Goal: Task Accomplishment & Management: Use online tool/utility

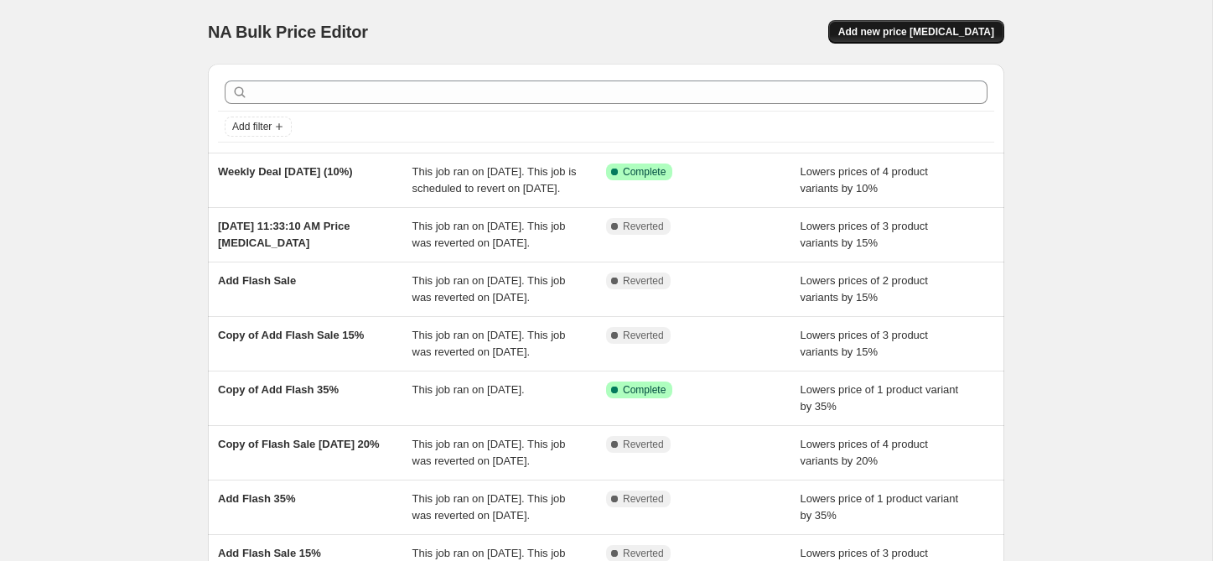
click at [927, 35] on span "Add new price [MEDICAL_DATA]" at bounding box center [917, 31] width 156 height 13
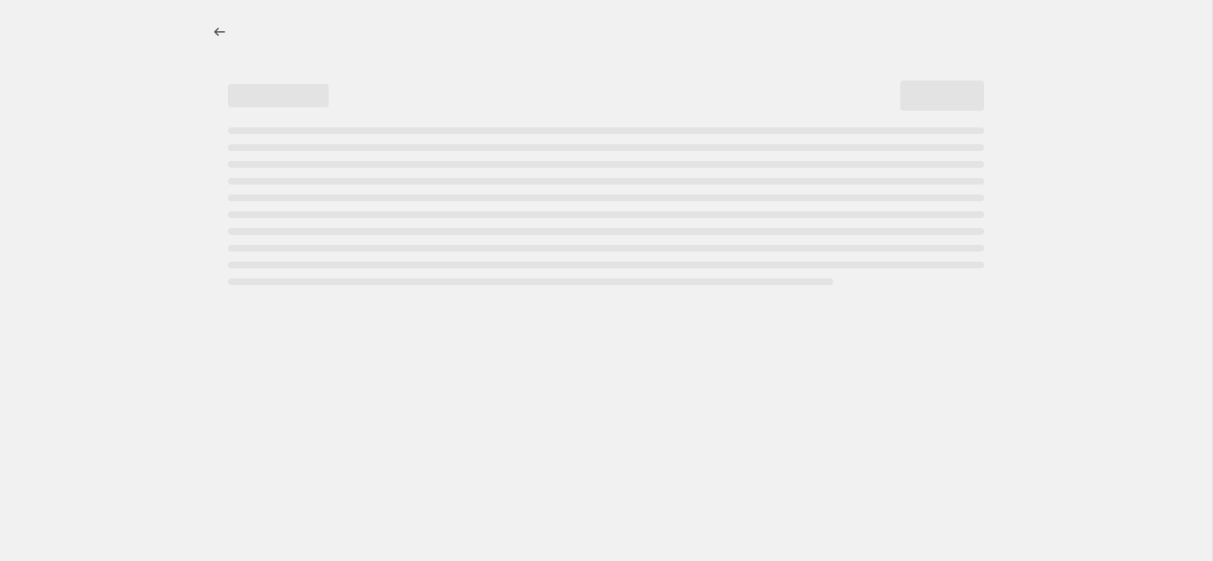
select select "percentage"
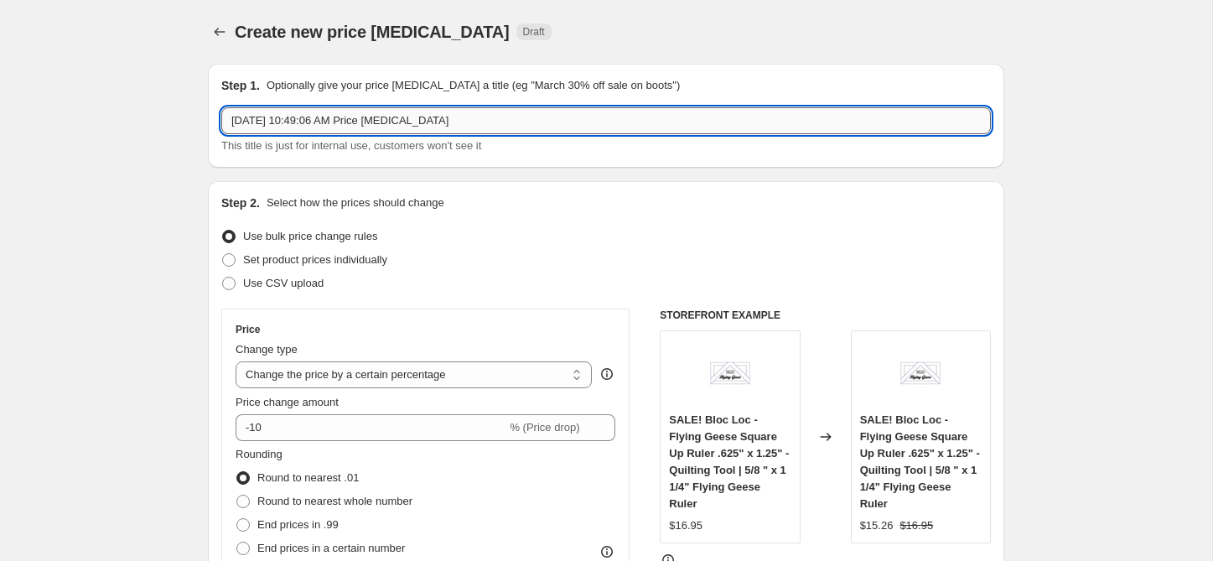
click at [418, 118] on input "[DATE] 10:49:06 AM Price [MEDICAL_DATA]" at bounding box center [606, 120] width 770 height 27
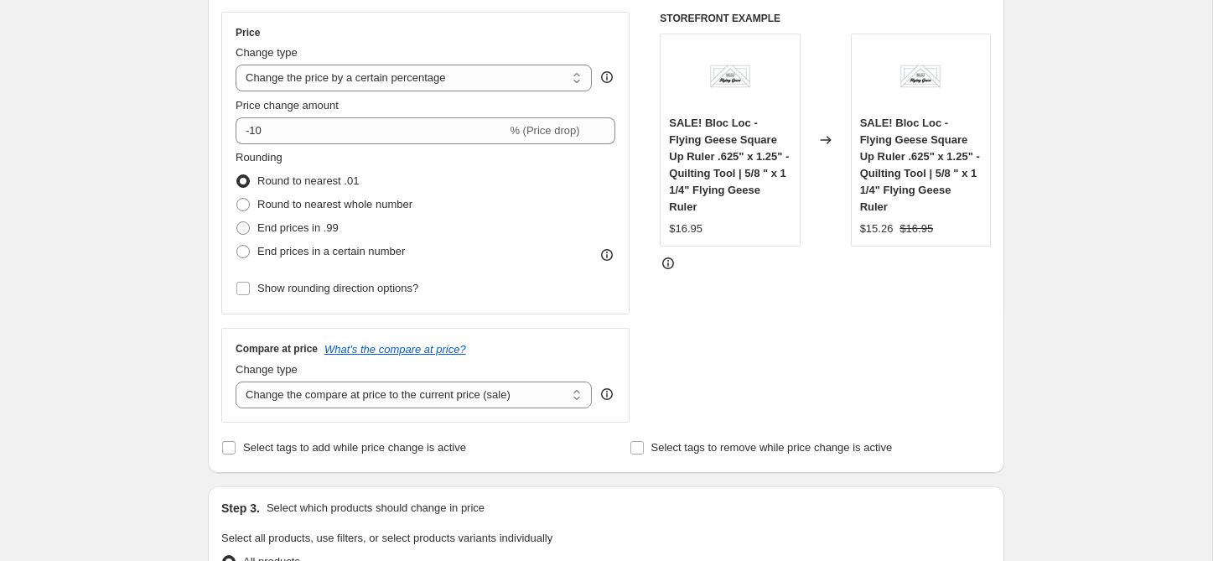
scroll to position [336, 0]
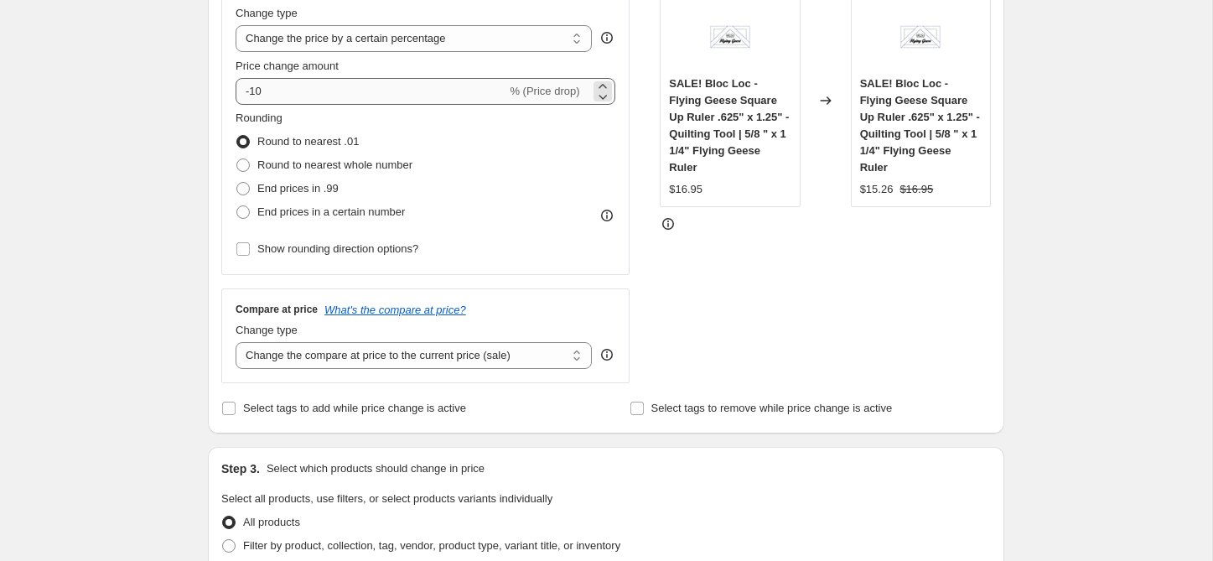
type input "[DATE] Clearance"
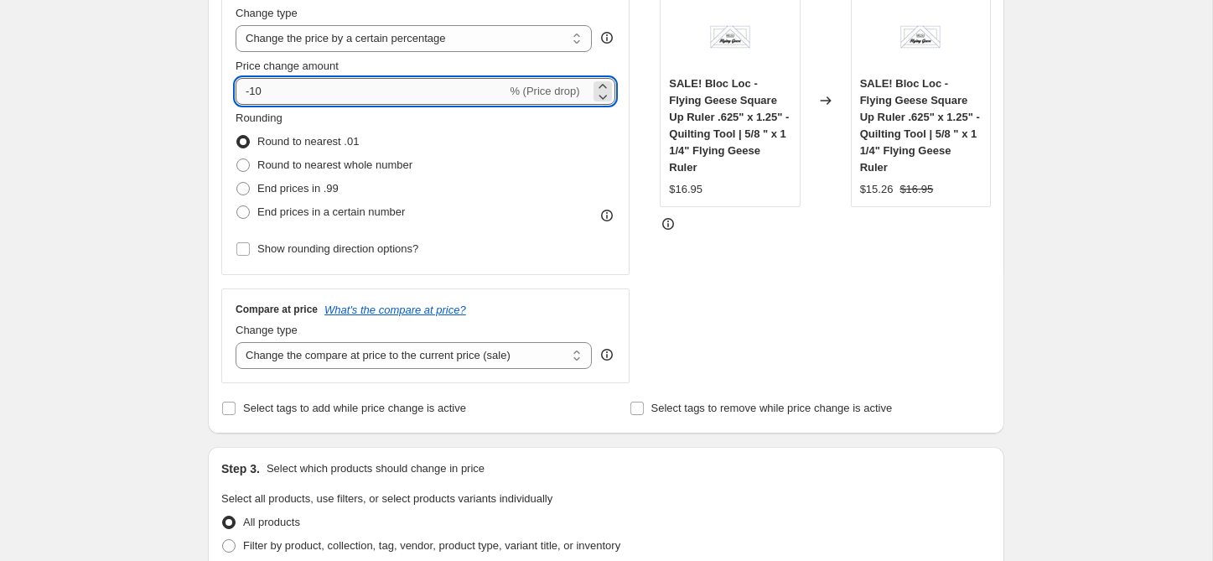
drag, startPoint x: 251, startPoint y: 93, endPoint x: 273, endPoint y: 93, distance: 22.6
click at [273, 93] on input "-10" at bounding box center [371, 91] width 271 height 27
drag, startPoint x: 253, startPoint y: 93, endPoint x: 278, endPoint y: 94, distance: 24.3
click at [278, 94] on input "-10" at bounding box center [371, 91] width 271 height 27
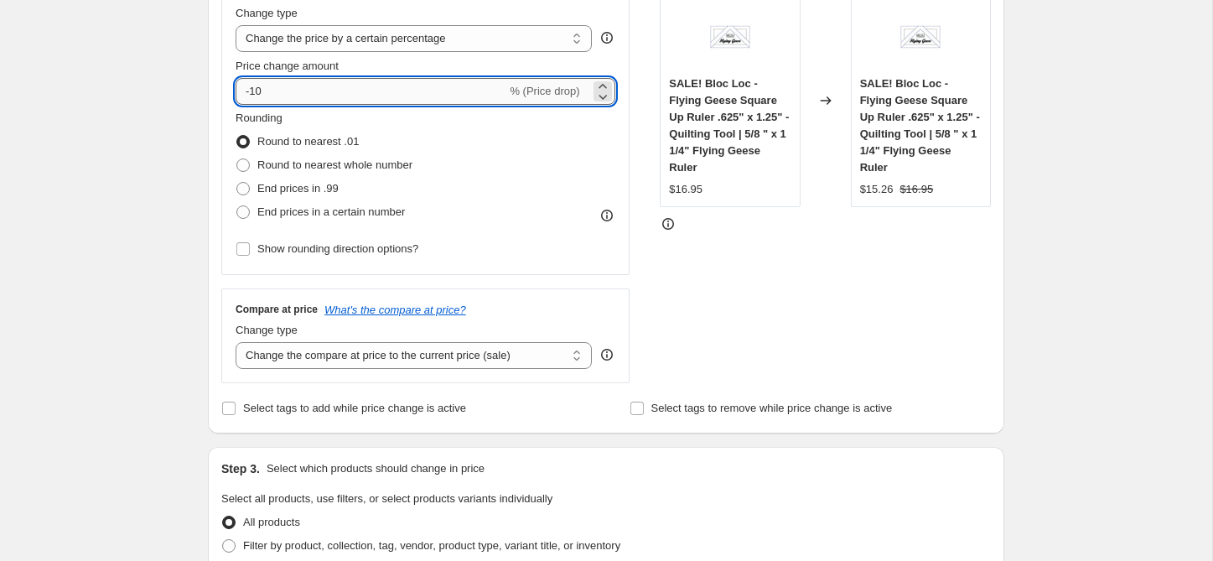
type input "-1"
type input "-35"
click at [258, 408] on span "Select tags to add while price change is active" at bounding box center [354, 408] width 223 height 13
click at [236, 408] on input "Select tags to add while price change is active" at bounding box center [228, 408] width 13 height 13
checkbox input "true"
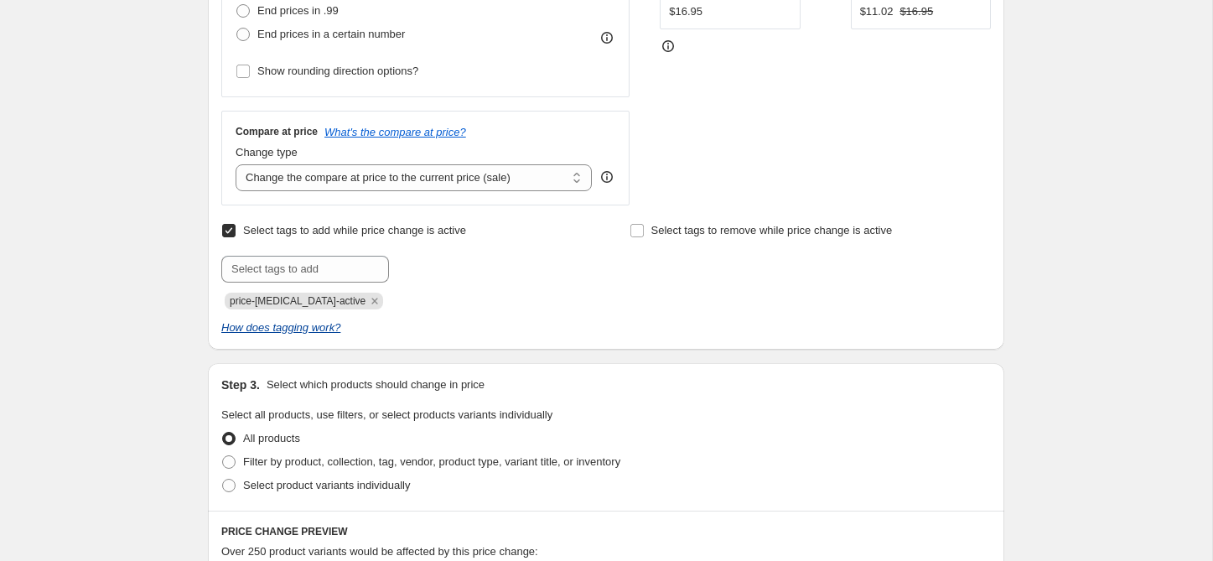
scroll to position [516, 0]
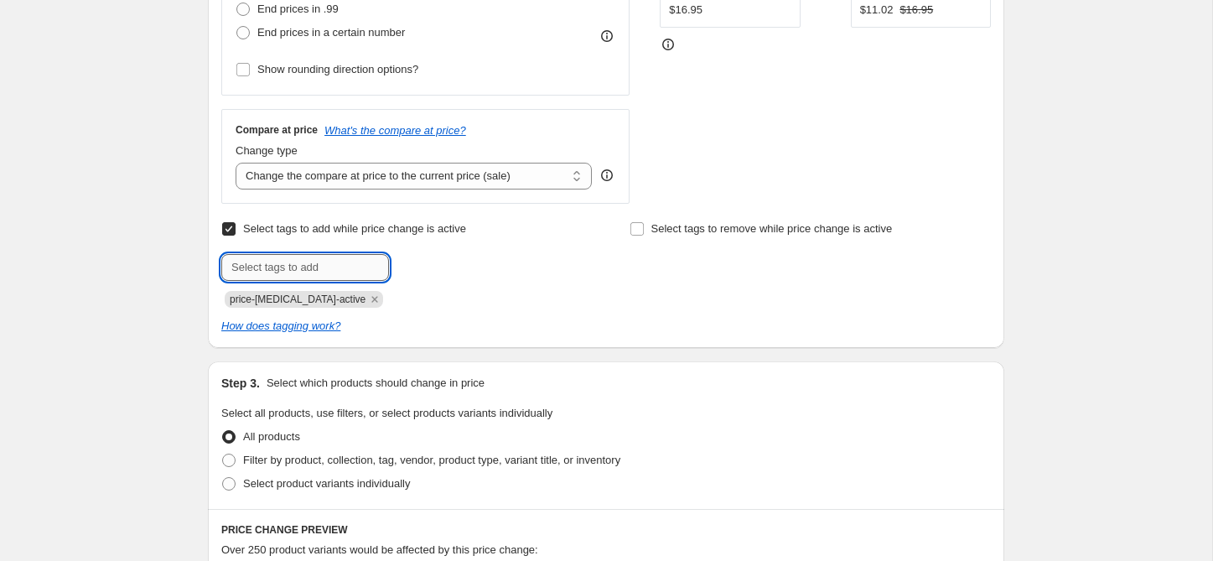
click at [281, 274] on input "text" at bounding box center [305, 267] width 168 height 27
type input "clearance"
type input "sale"
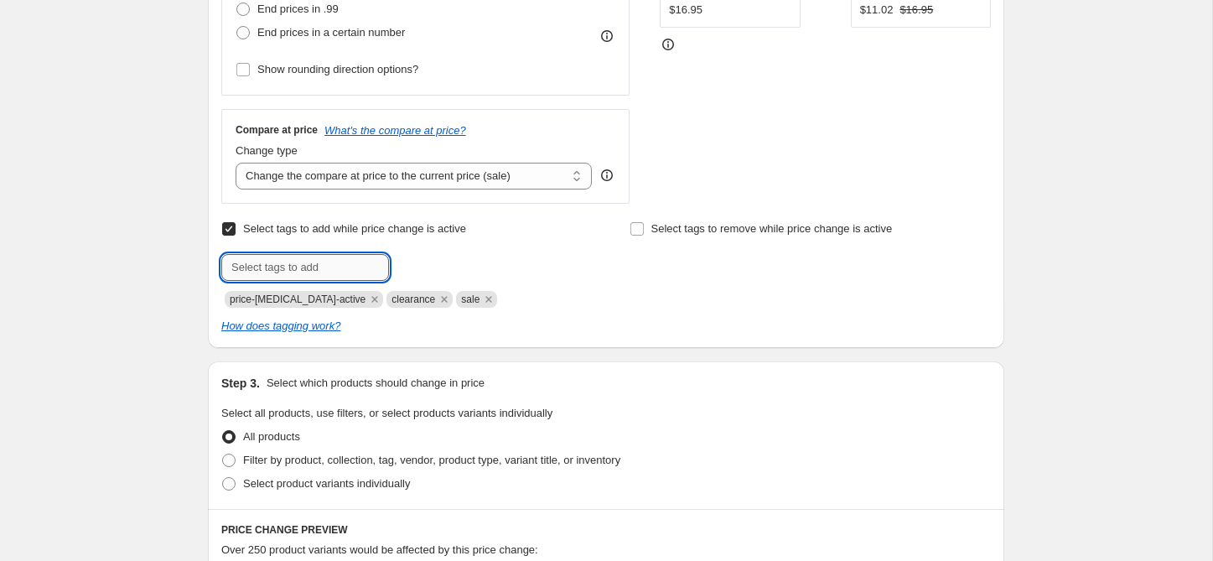
scroll to position [564, 0]
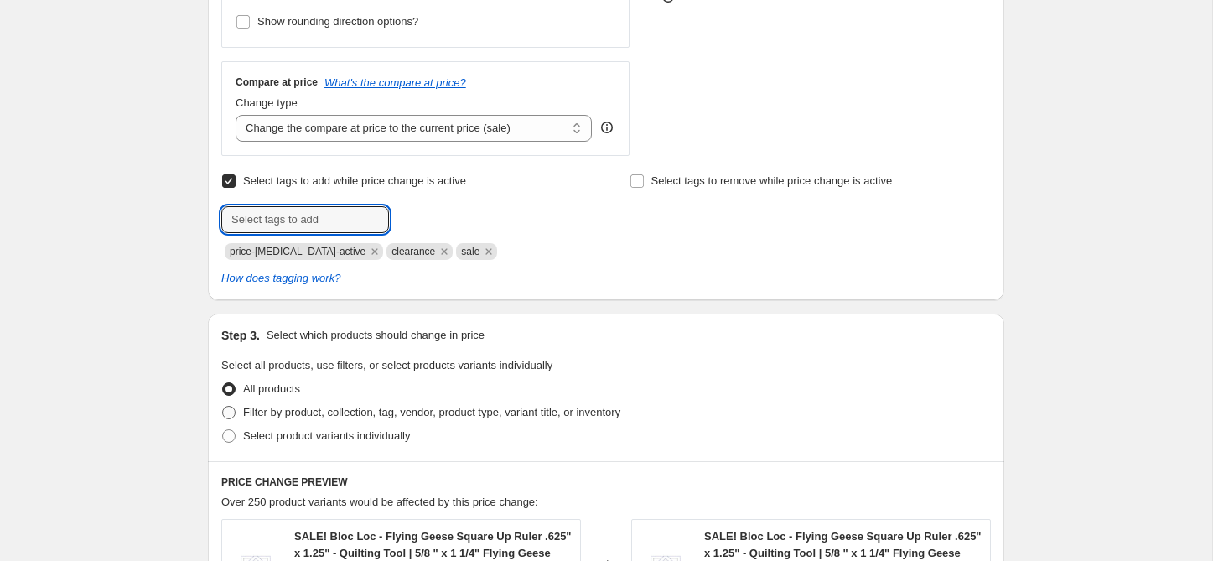
click at [318, 415] on span "Filter by product, collection, tag, vendor, product type, variant title, or inv…" at bounding box center [431, 412] width 377 height 13
click at [223, 407] on input "Filter by product, collection, tag, vendor, product type, variant title, or inv…" at bounding box center [222, 406] width 1 height 1
radio input "true"
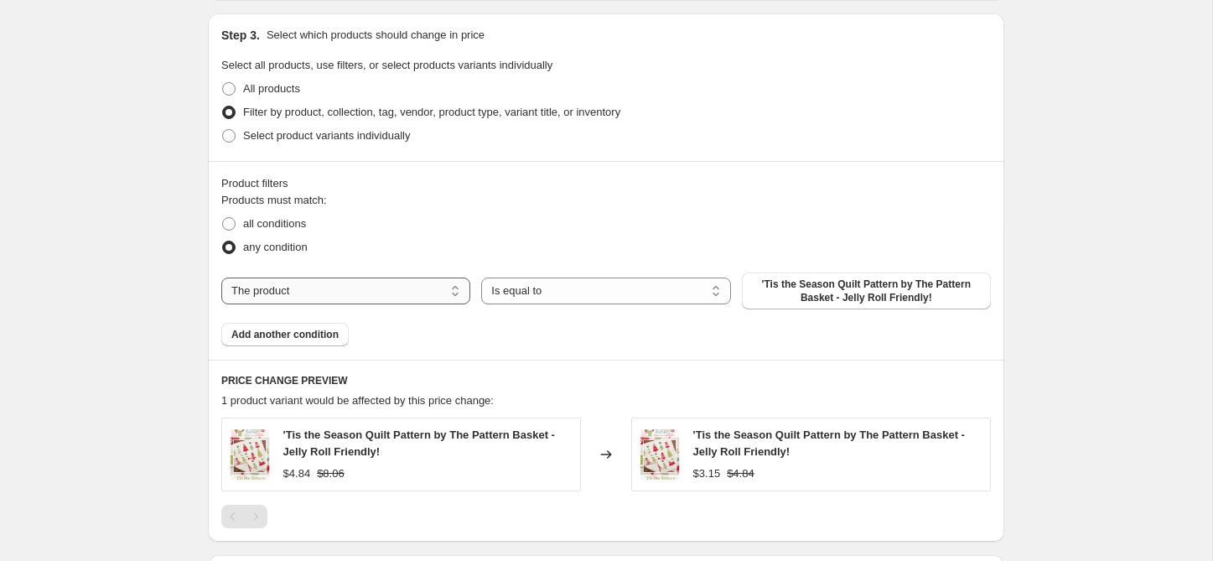
scroll to position [865, 0]
click at [833, 287] on span "'Tis the Season Quilt Pattern by The Pattern Basket - Jelly Roll Friendly!" at bounding box center [866, 289] width 229 height 27
click at [337, 304] on div "The product The product's collection The product's tag The product's vendor The…" at bounding box center [606, 289] width 770 height 37
click at [335, 287] on select "The product The product's collection The product's tag The product's vendor The…" at bounding box center [345, 289] width 249 height 27
select select "collection"
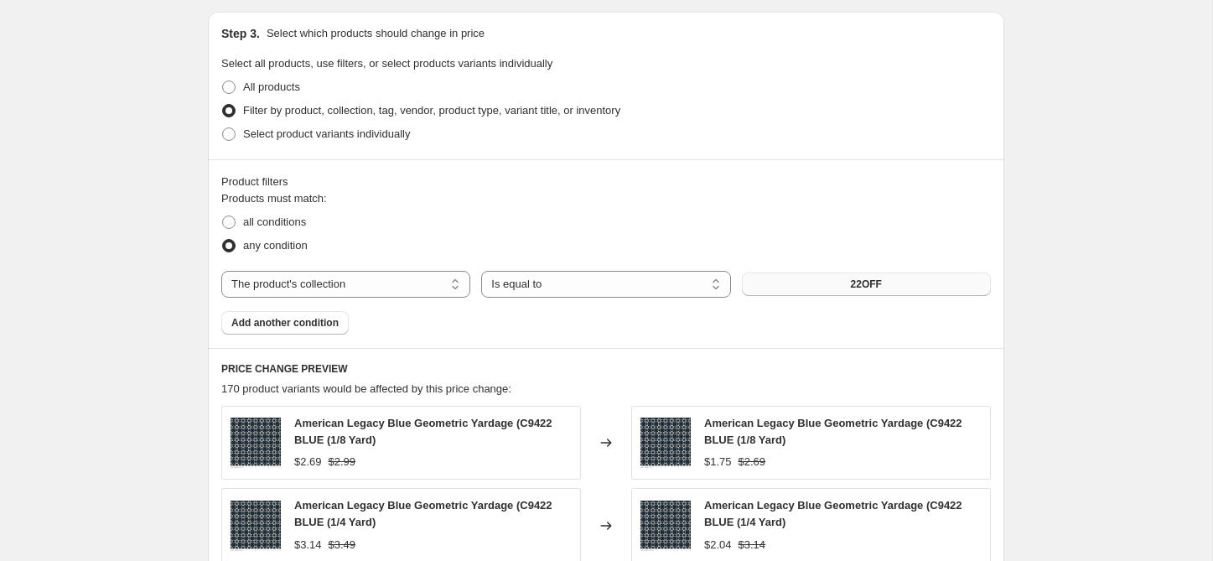
click at [841, 286] on button "22OFF" at bounding box center [866, 284] width 249 height 23
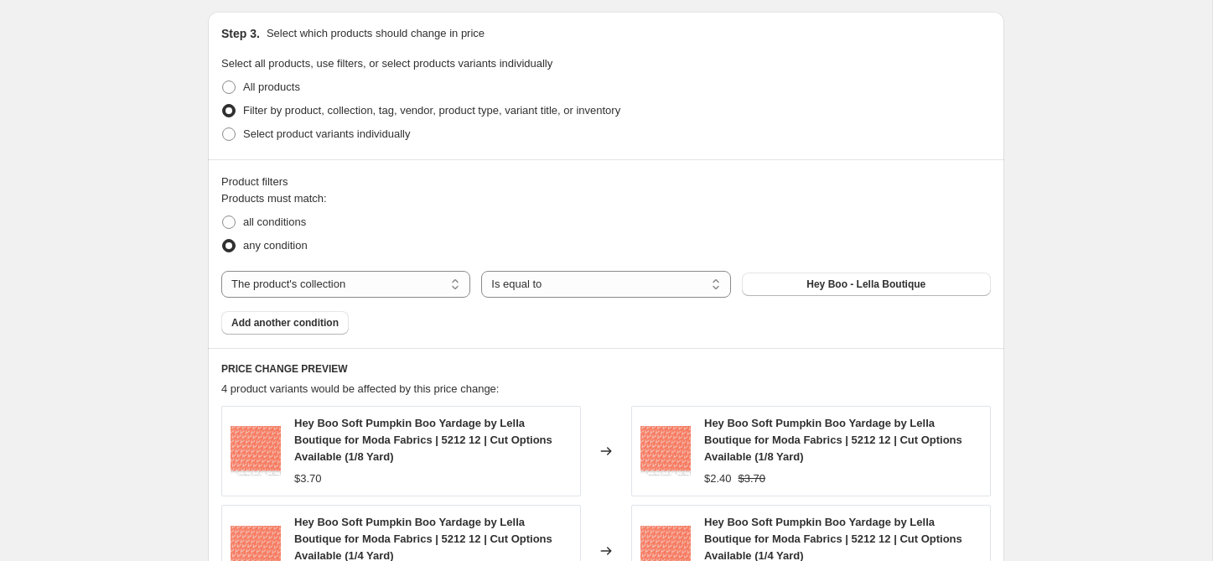
drag, startPoint x: 943, startPoint y: 283, endPoint x: 862, endPoint y: 320, distance: 89.0
click at [862, 320] on div "Products must match: all conditions any condition The product The product's col…" at bounding box center [606, 262] width 770 height 144
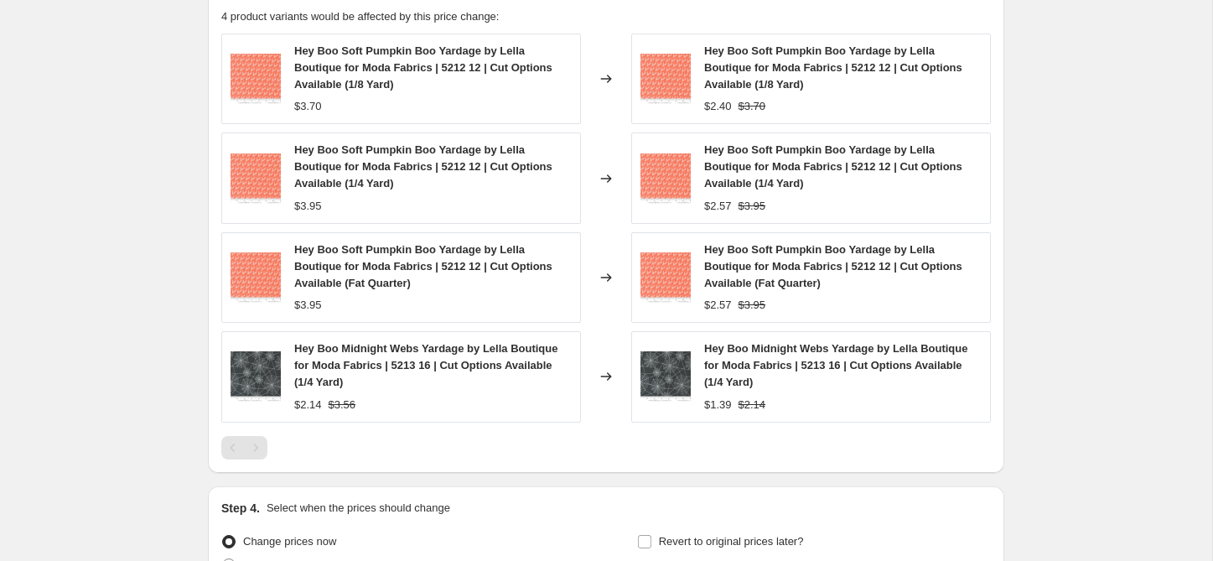
scroll to position [1270, 0]
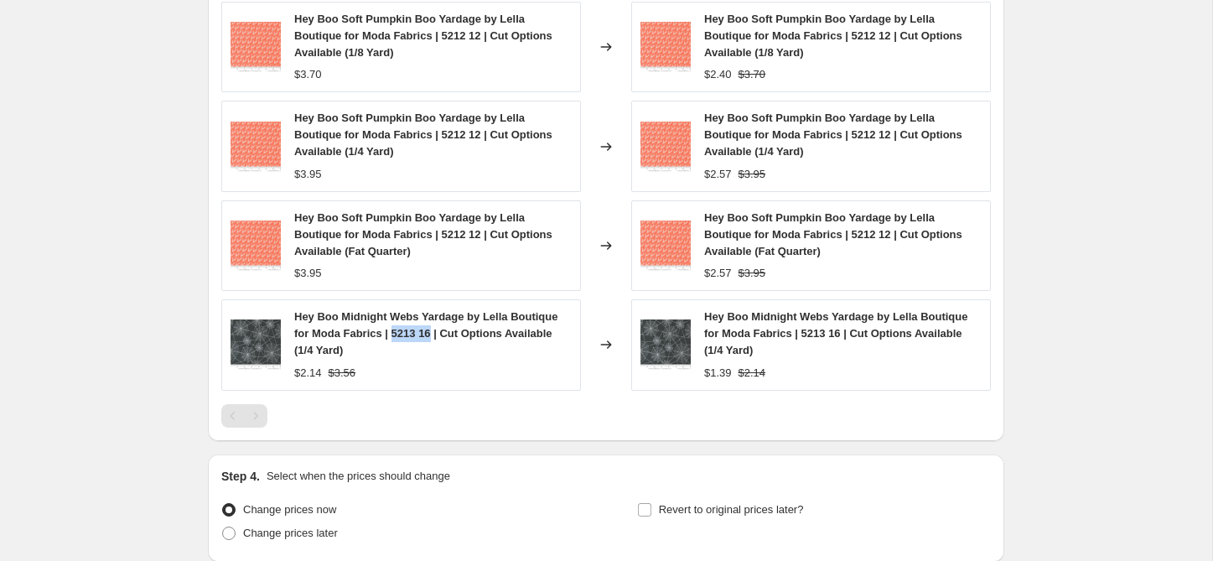
drag, startPoint x: 393, startPoint y: 335, endPoint x: 432, endPoint y: 334, distance: 38.6
click at [432, 334] on span "Hey Boo Midnight Webs Yardage by Lella Boutique for Moda Fabrics | 5213 16 | Cu…" at bounding box center [425, 333] width 263 height 46
copy span "5213 16"
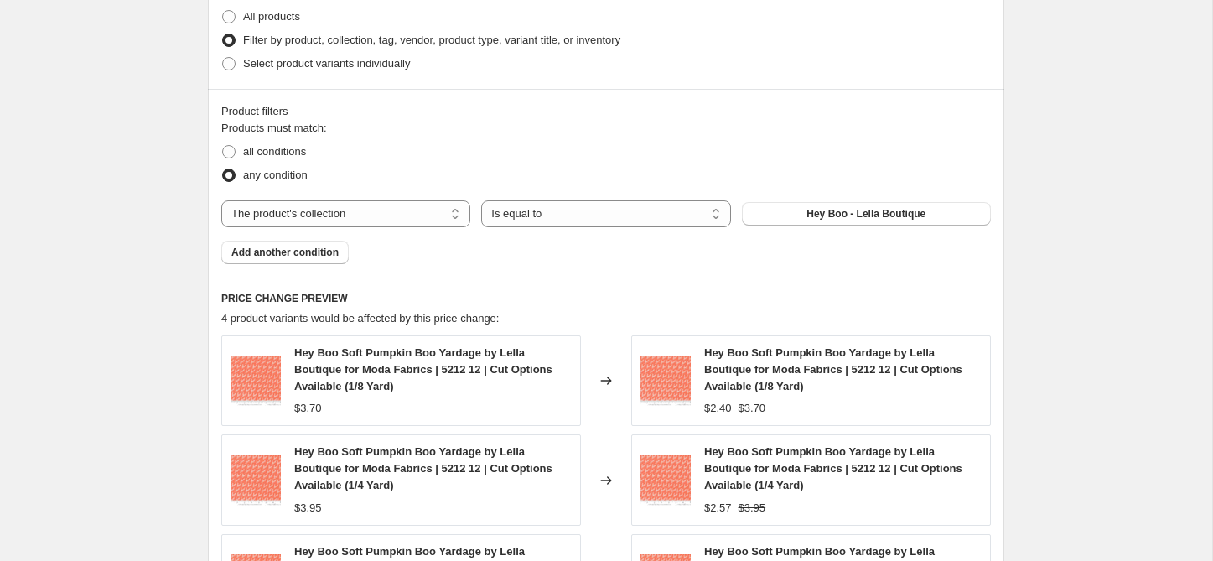
scroll to position [925, 0]
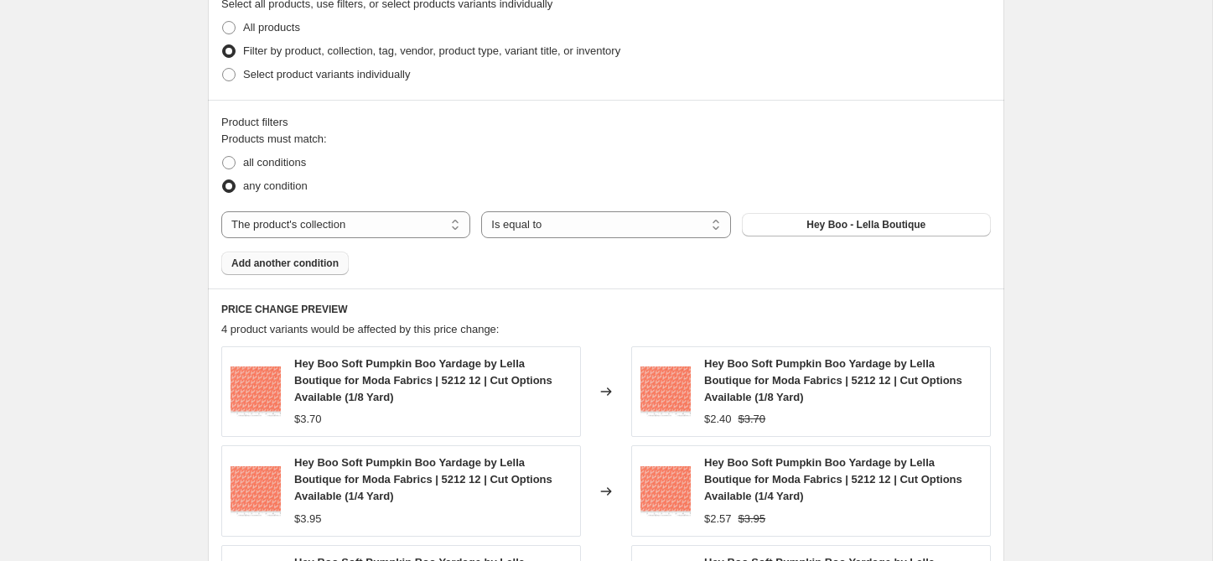
click at [288, 269] on button "Add another condition" at bounding box center [284, 263] width 127 height 23
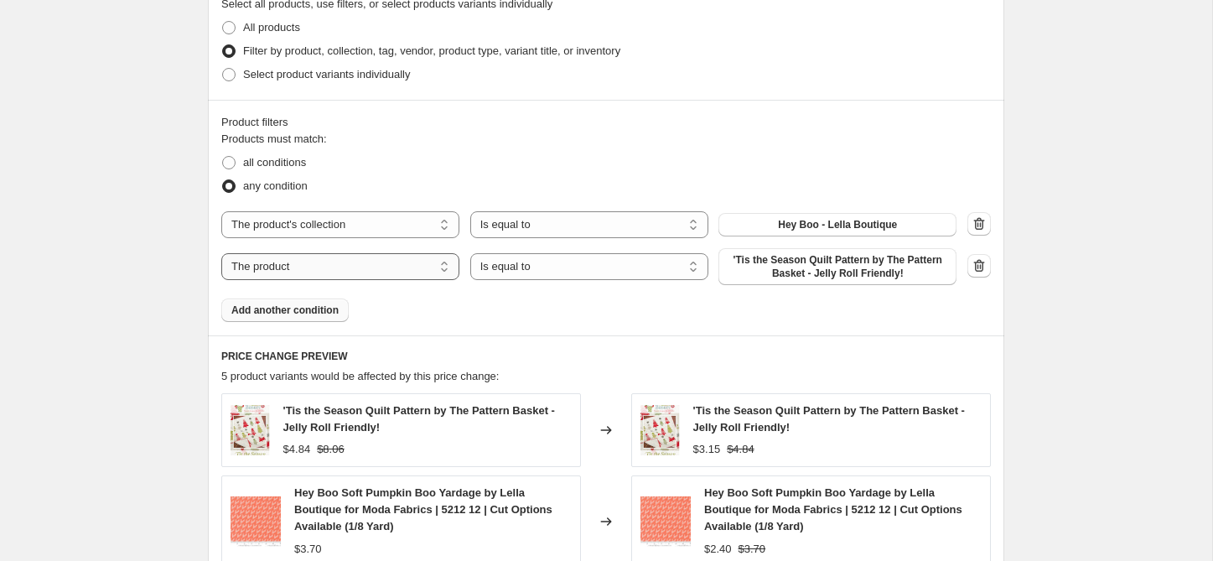
click at [298, 265] on select "The product The product's collection The product's tag The product's vendor The…" at bounding box center [340, 266] width 238 height 27
select select "collection"
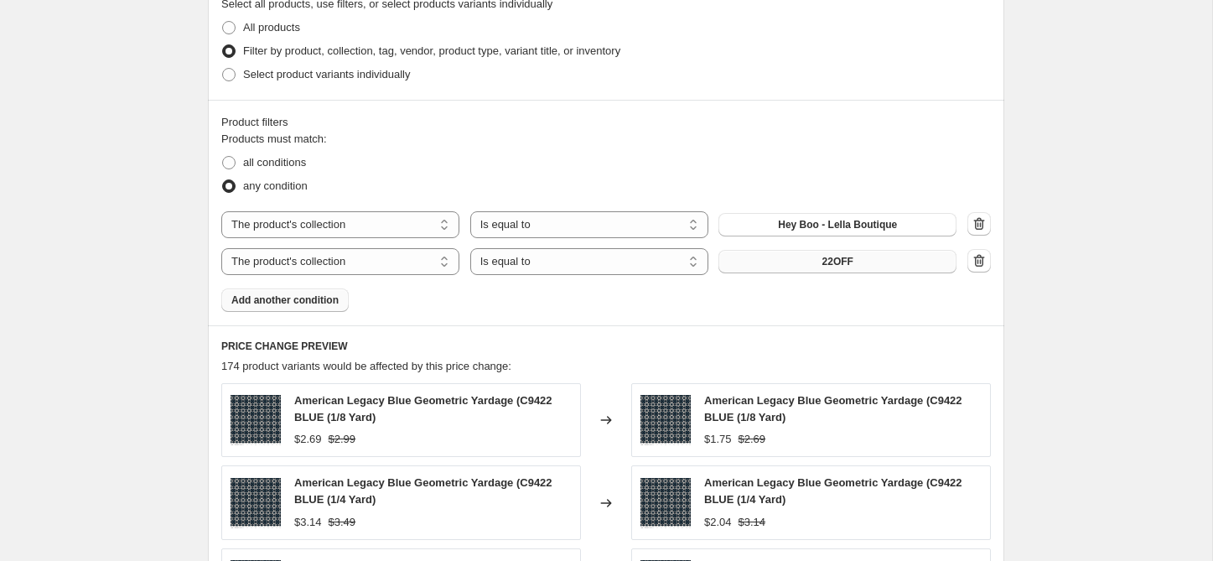
click at [811, 264] on button "22OFF" at bounding box center [838, 261] width 238 height 23
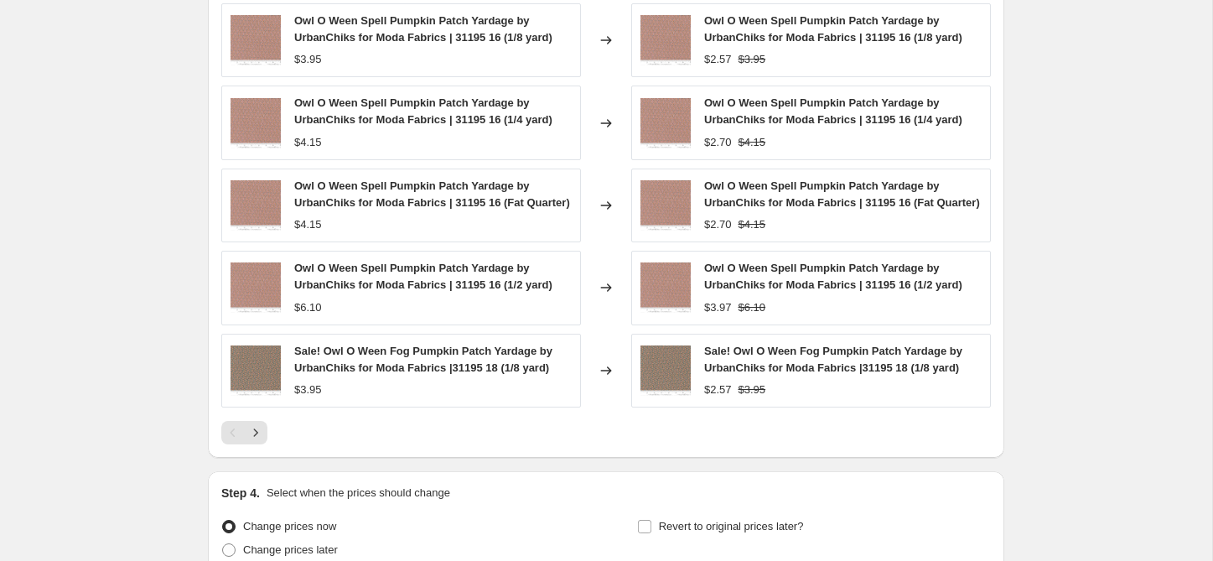
scroll to position [1364, 0]
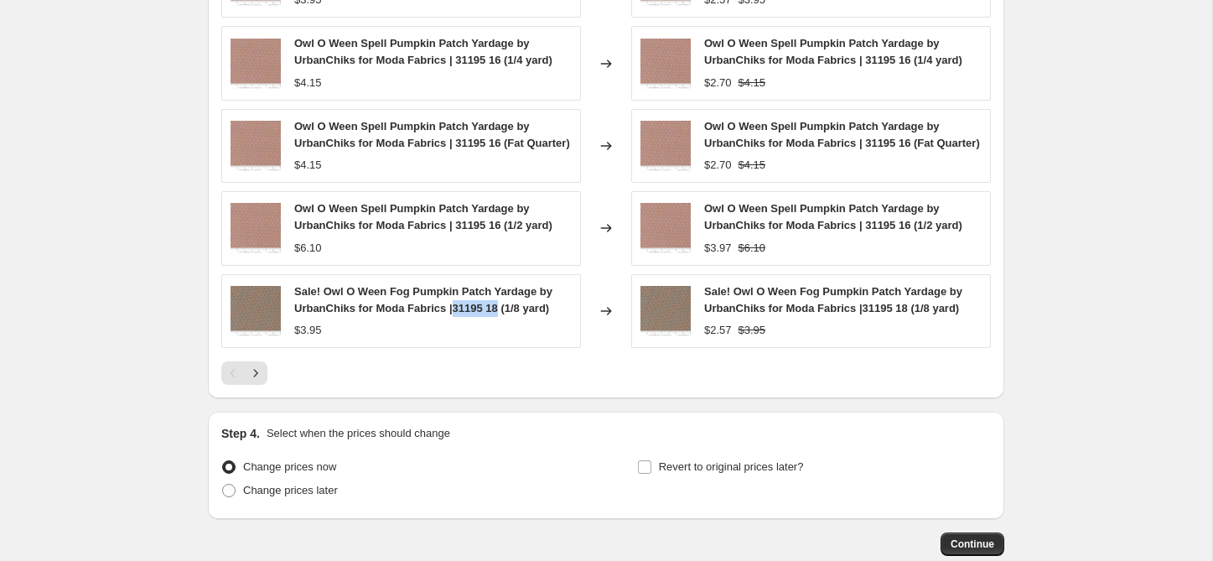
drag, startPoint x: 459, startPoint y: 325, endPoint x: 504, endPoint y: 325, distance: 45.3
click at [505, 314] on span "Sale! Owl O Ween Fog Pumpkin Patch Yardage by UrbanChiks for Moda Fabrics |3119…" at bounding box center [423, 299] width 258 height 29
copy span "31195 18"
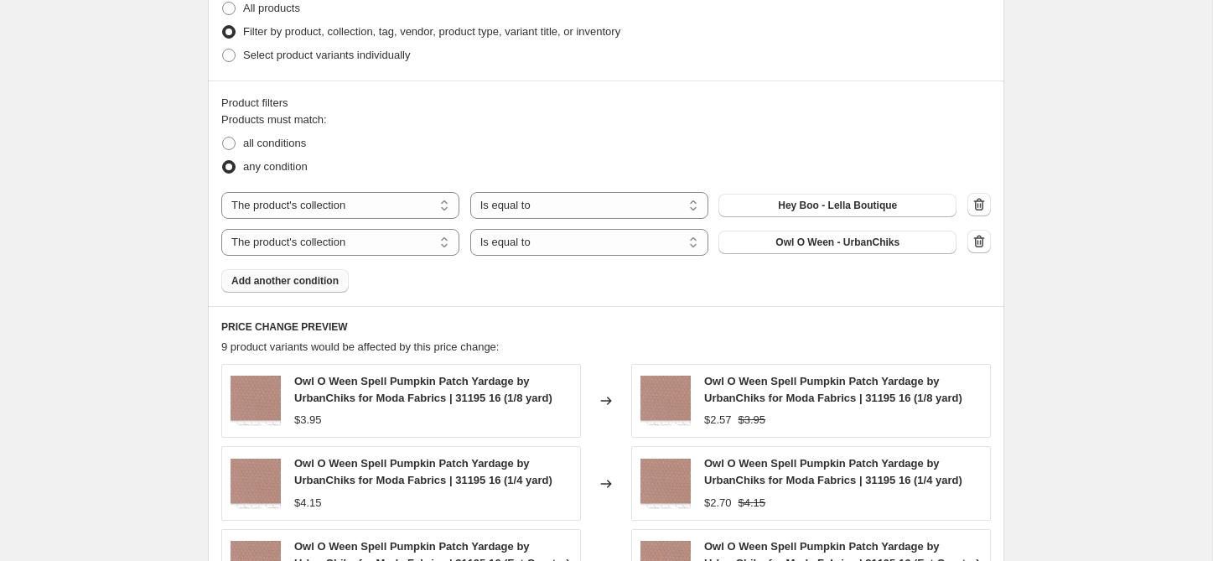
scroll to position [946, 0]
click at [139, 207] on div "Create new price [MEDICAL_DATA]. This page is ready Create new price [MEDICAL_D…" at bounding box center [606, 65] width 1213 height 2023
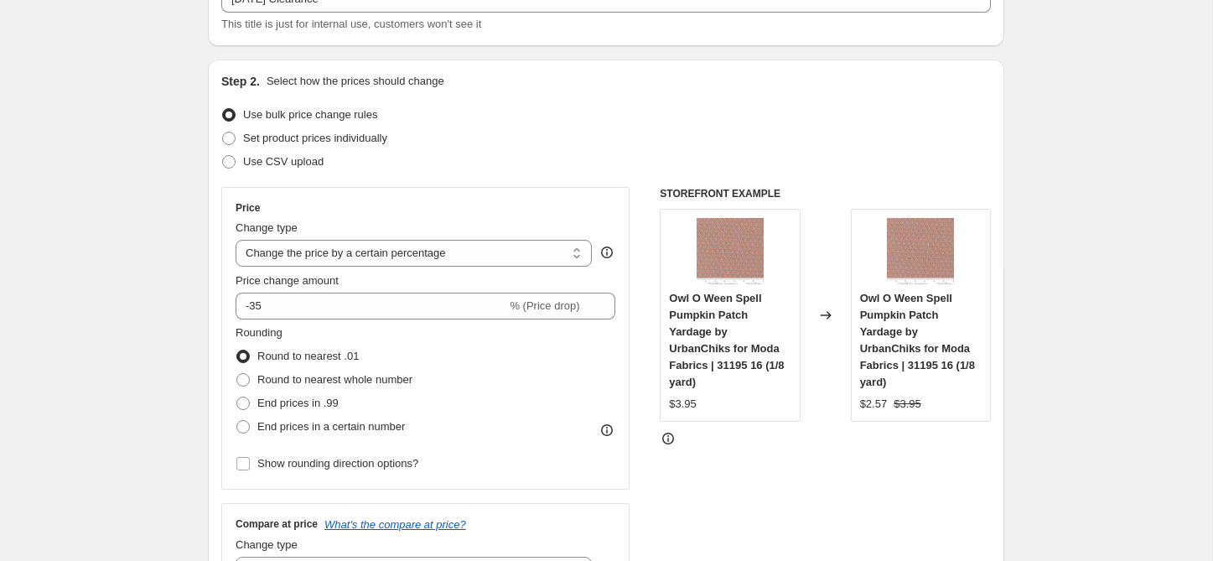
scroll to position [0, 0]
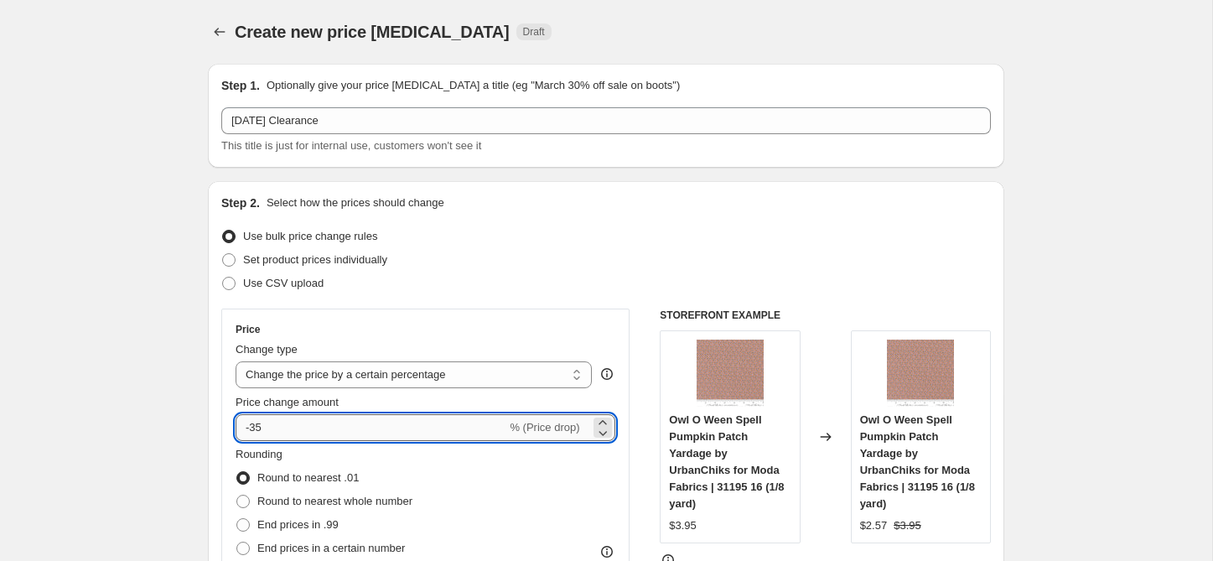
drag, startPoint x: 253, startPoint y: 429, endPoint x: 269, endPoint y: 429, distance: 16.0
click at [269, 429] on input "-35" at bounding box center [371, 427] width 271 height 27
drag, startPoint x: 251, startPoint y: 430, endPoint x: 270, endPoint y: 430, distance: 19.3
click at [270, 430] on input "-40" at bounding box center [371, 427] width 271 height 27
type input "-50"
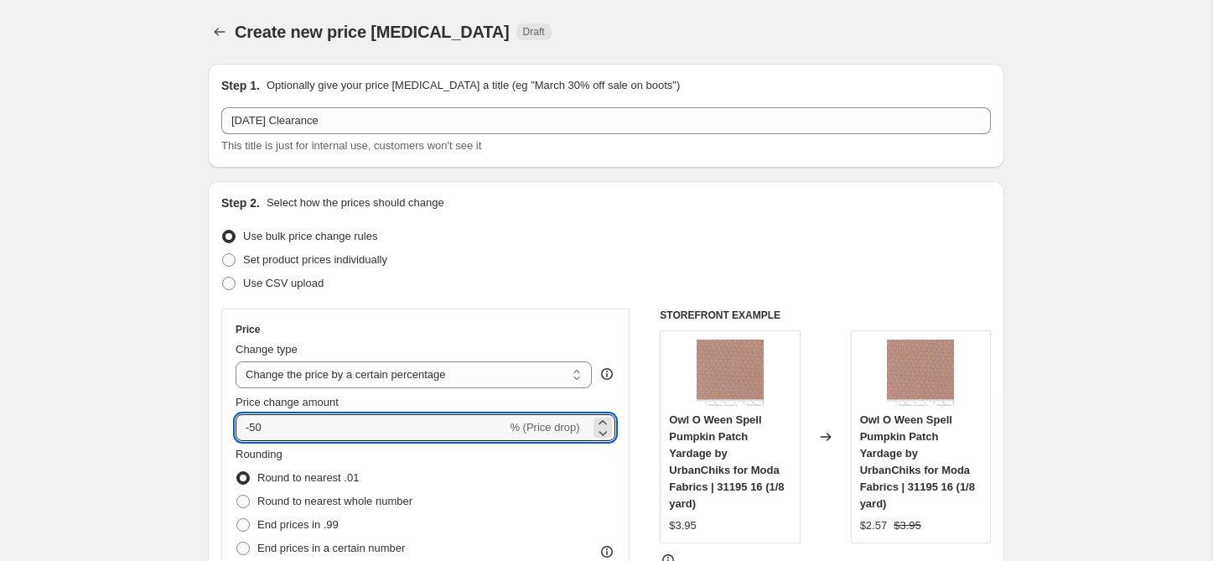
click at [613, 225] on div "Use bulk price change rules" at bounding box center [606, 236] width 770 height 23
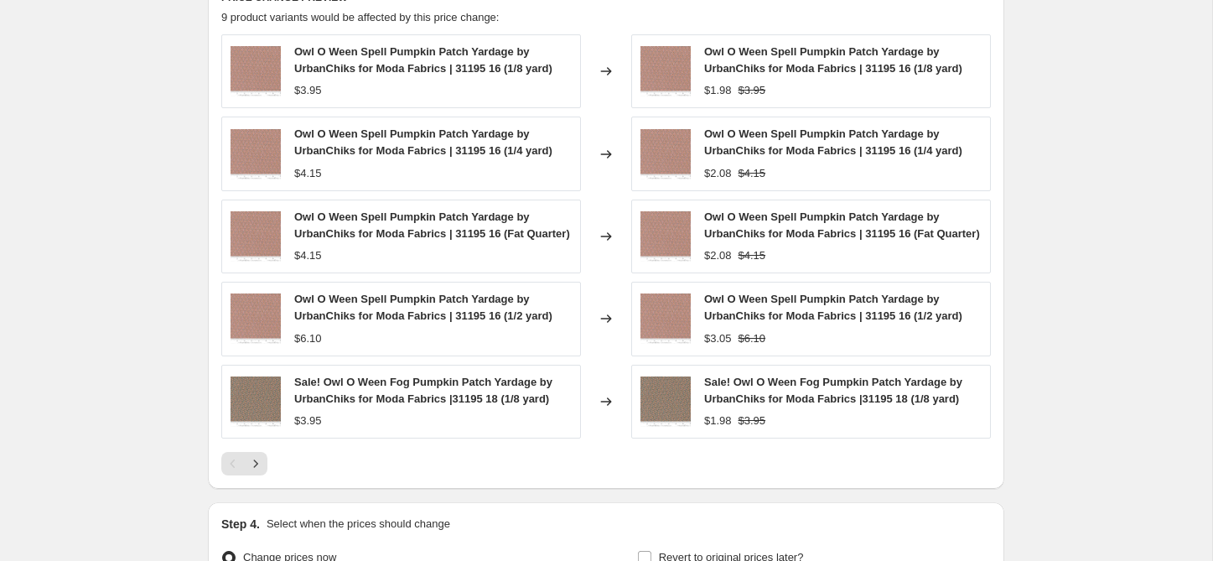
scroll to position [1478, 0]
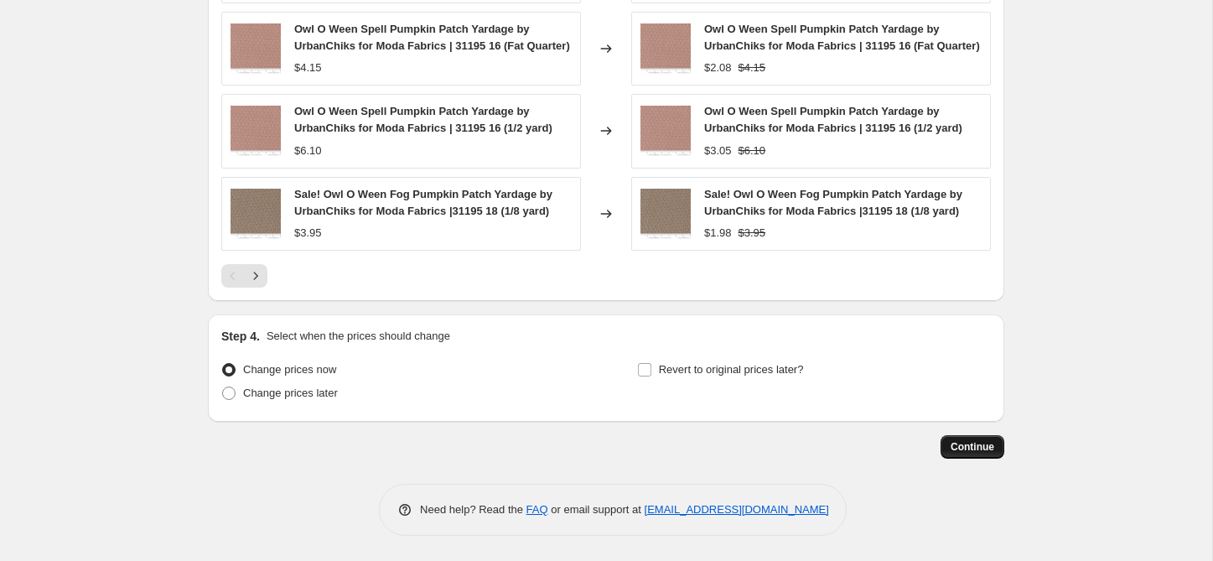
click at [990, 451] on span "Continue" at bounding box center [973, 446] width 44 height 13
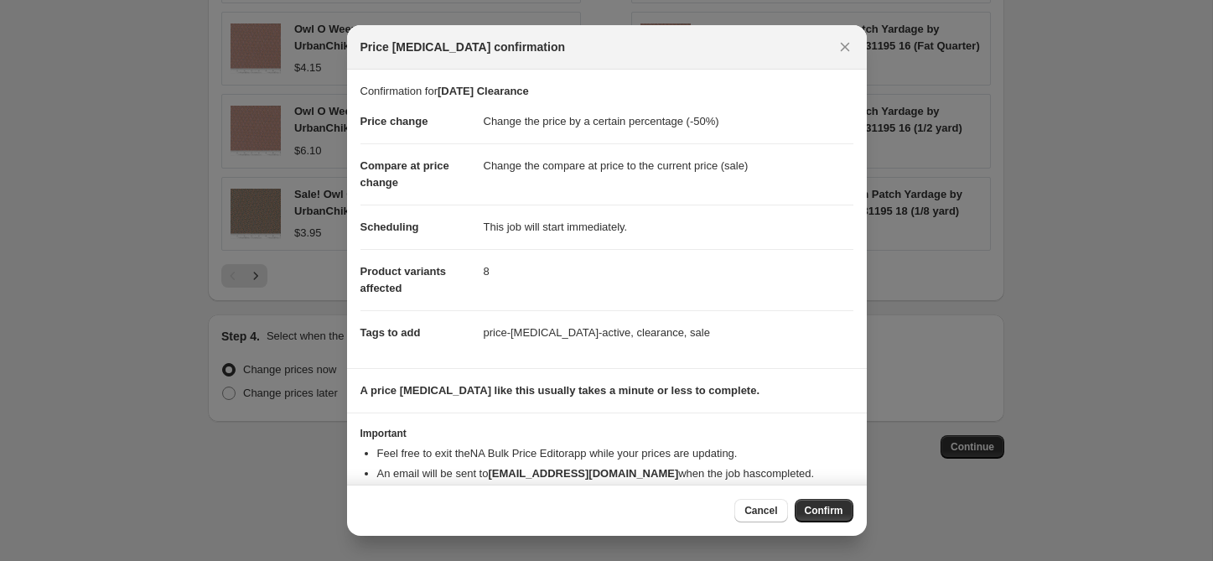
scroll to position [34, 0]
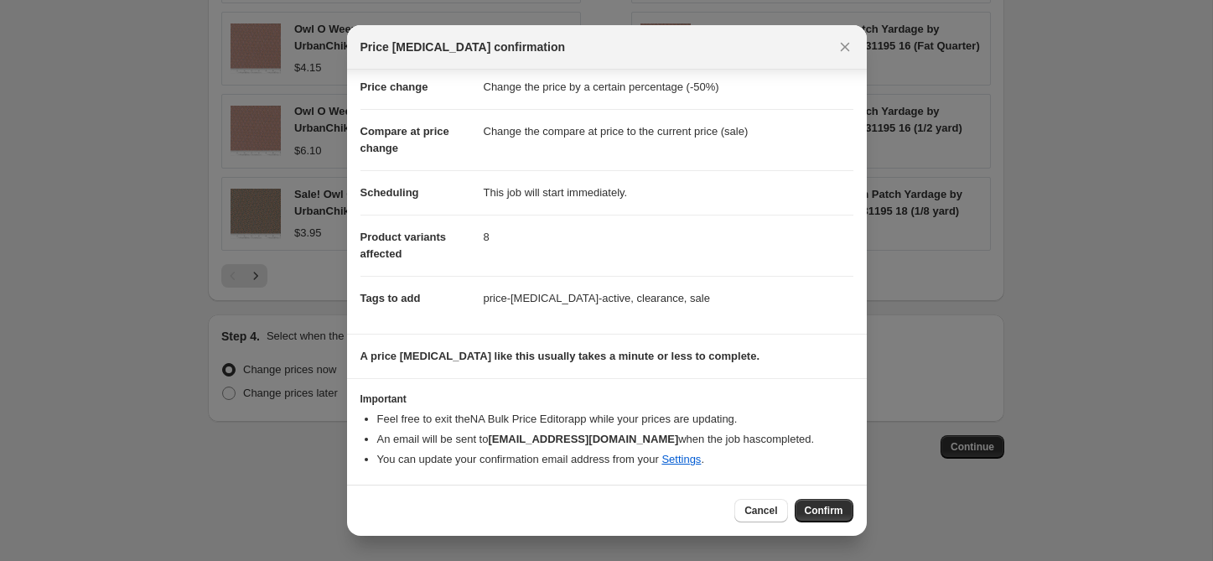
click at [817, 511] on span "Confirm" at bounding box center [824, 510] width 39 height 13
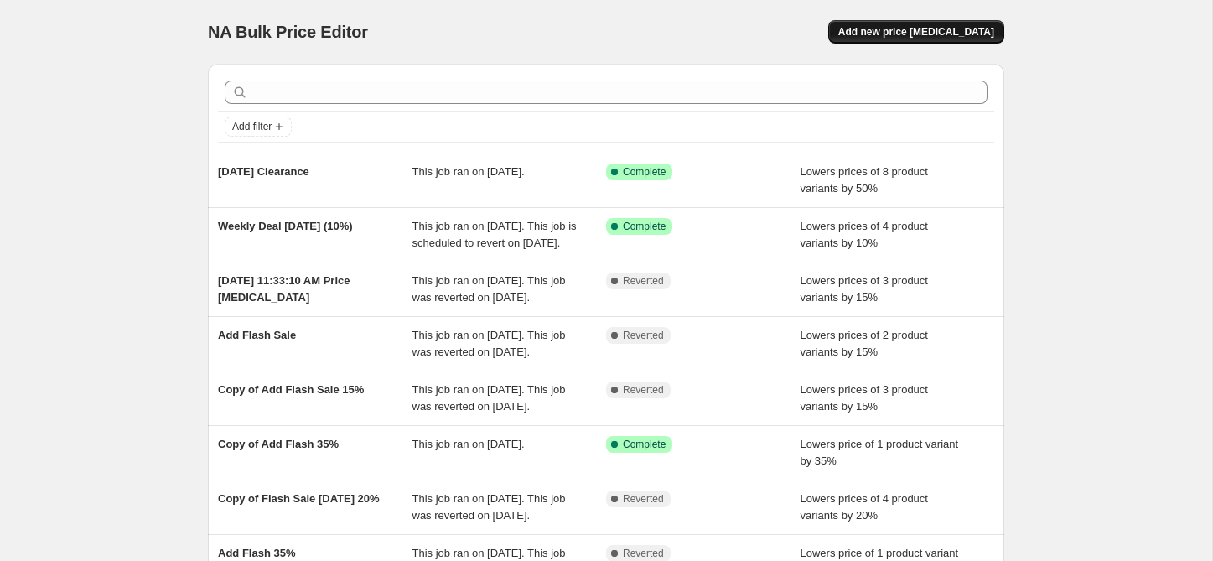
click at [953, 39] on button "Add new price [MEDICAL_DATA]" at bounding box center [917, 31] width 176 height 23
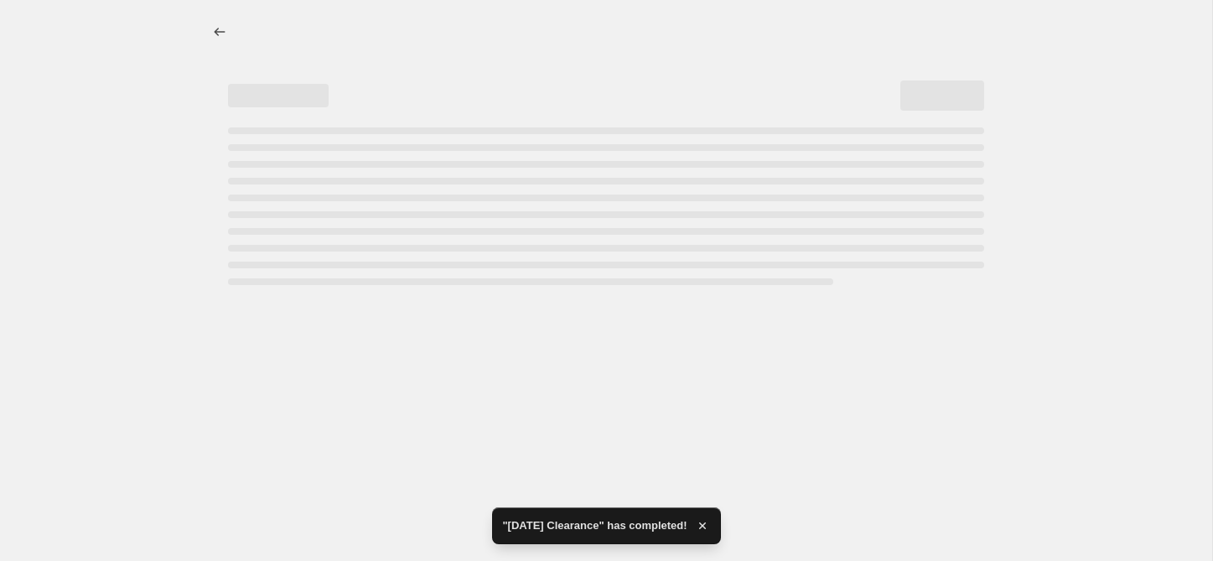
select select "percentage"
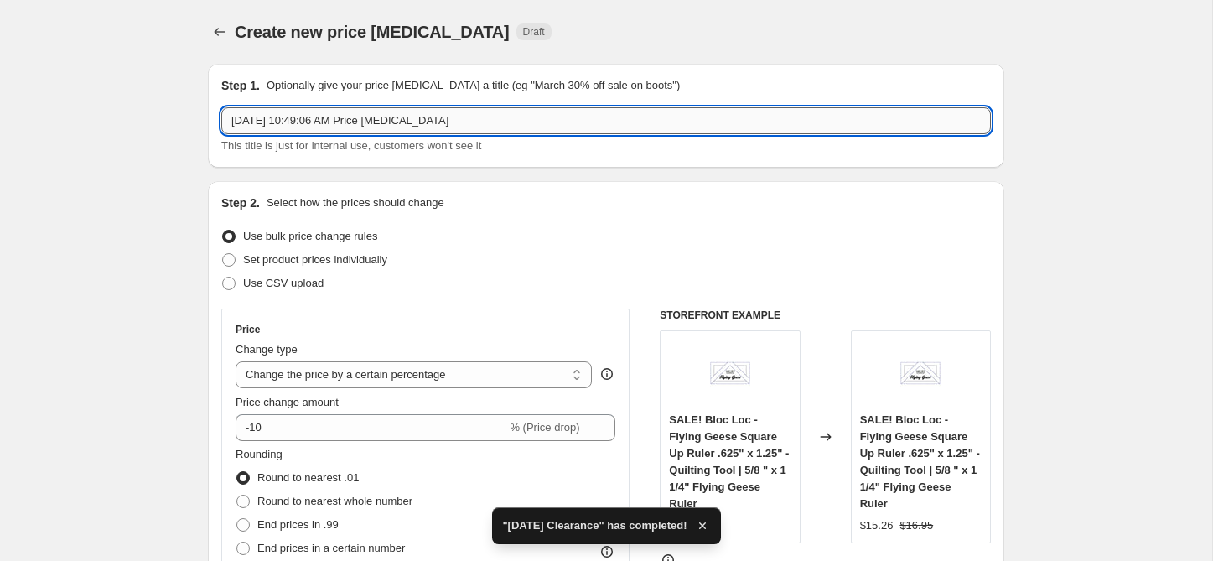
click at [409, 124] on input "[DATE] 10:49:06 AM Price [MEDICAL_DATA]" at bounding box center [606, 120] width 770 height 27
click at [409, 123] on input "[DATE] 10:49:06 AM Price [MEDICAL_DATA]" at bounding box center [606, 120] width 770 height 27
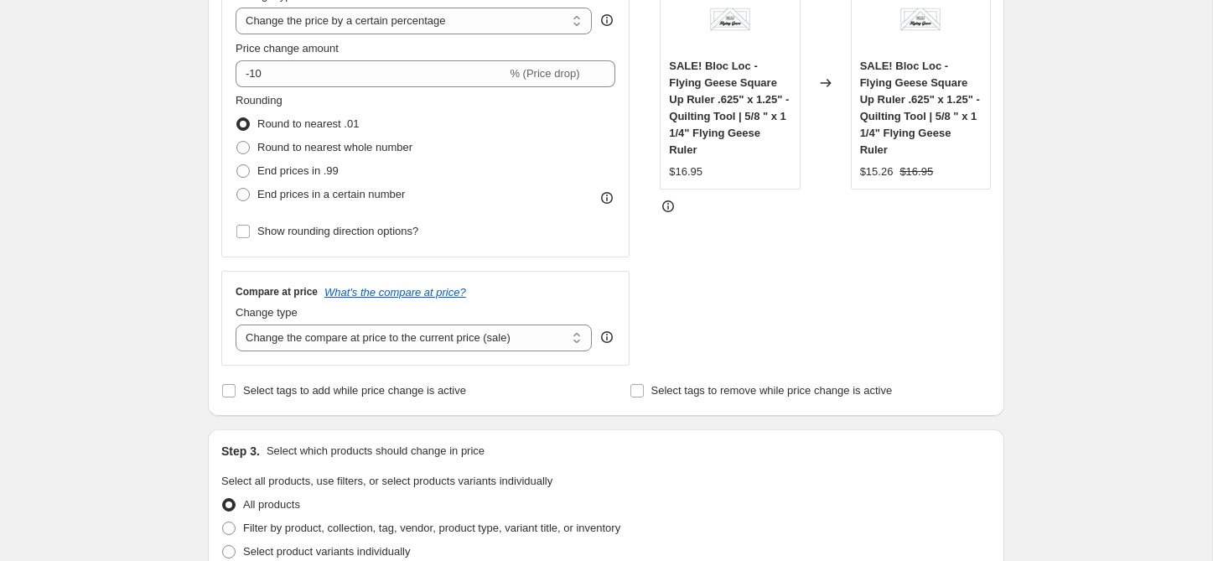
scroll to position [358, 0]
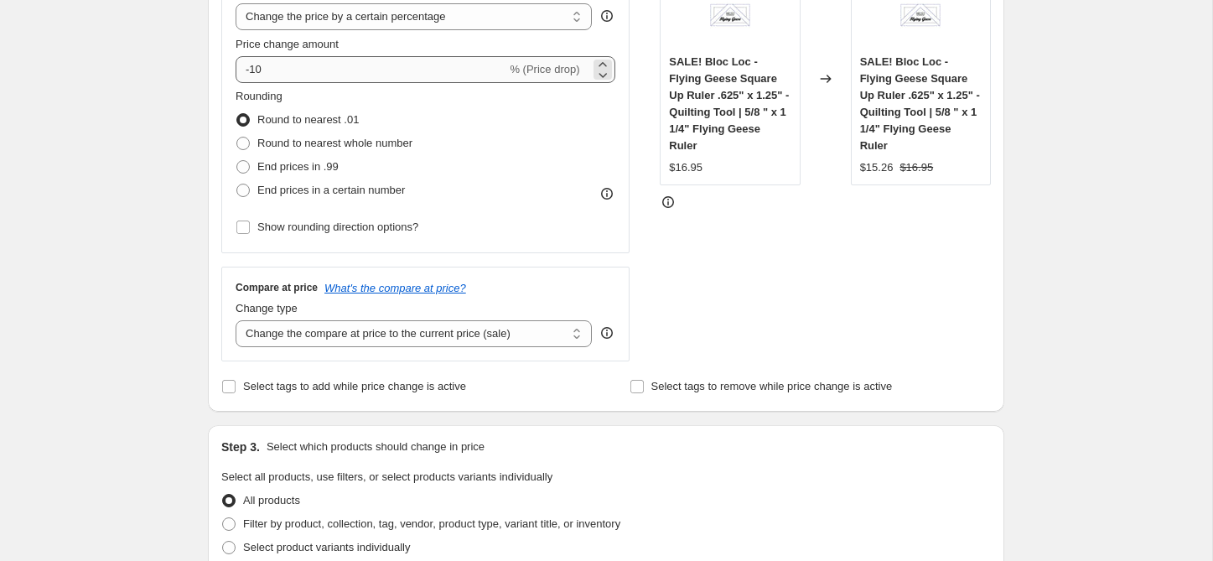
type input "Good Spirits 15 %"
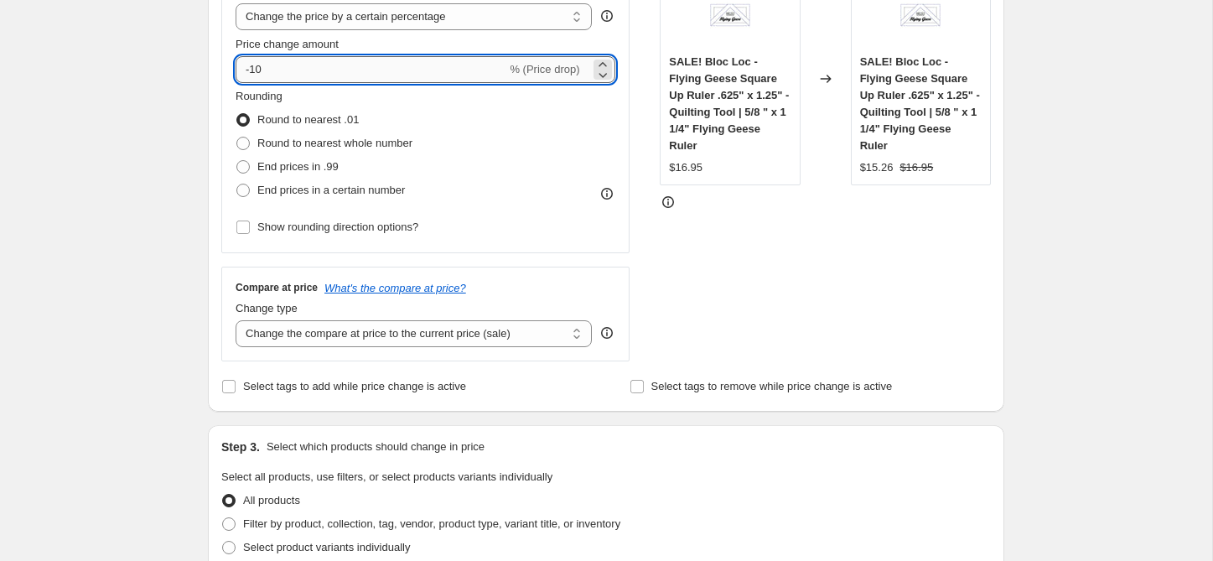
click at [263, 74] on input "-10" at bounding box center [371, 69] width 271 height 27
type input "-15"
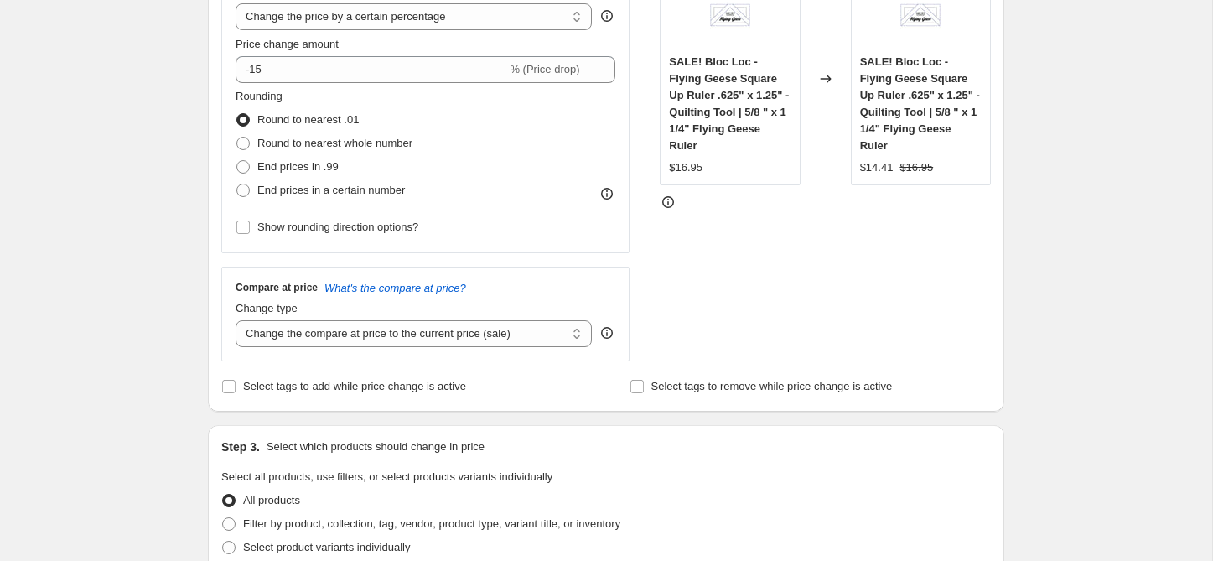
click at [524, 139] on div "Rounding Round to nearest .01 Round to nearest whole number End prices in .99 E…" at bounding box center [426, 145] width 380 height 114
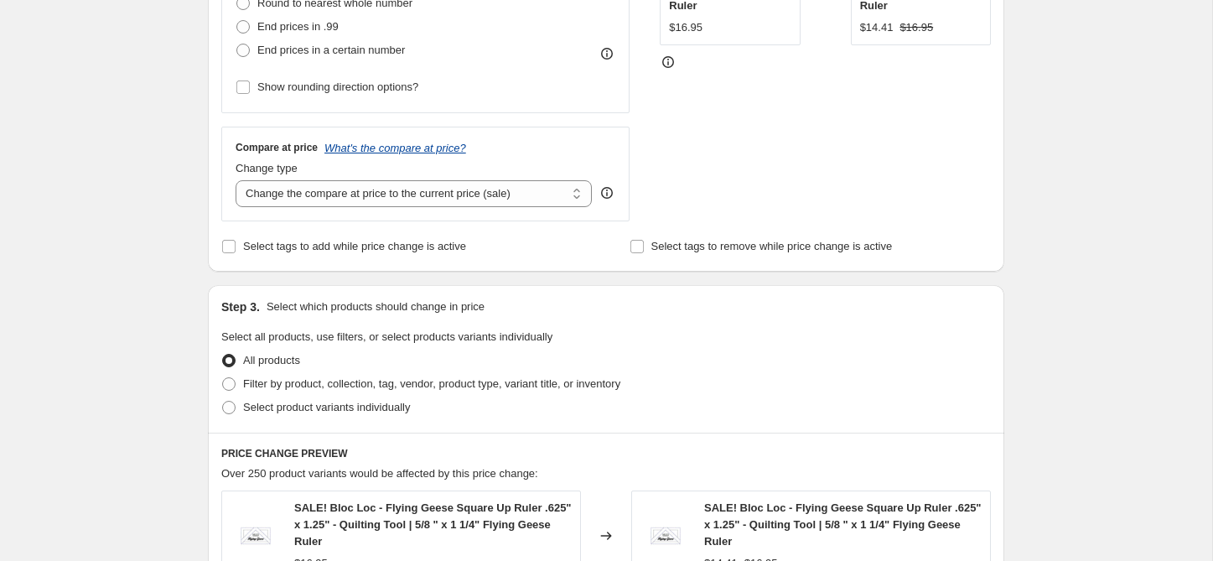
scroll to position [499, 0]
click at [315, 242] on span "Select tags to add while price change is active" at bounding box center [354, 245] width 223 height 13
click at [236, 242] on input "Select tags to add while price change is active" at bounding box center [228, 245] width 13 height 13
checkbox input "true"
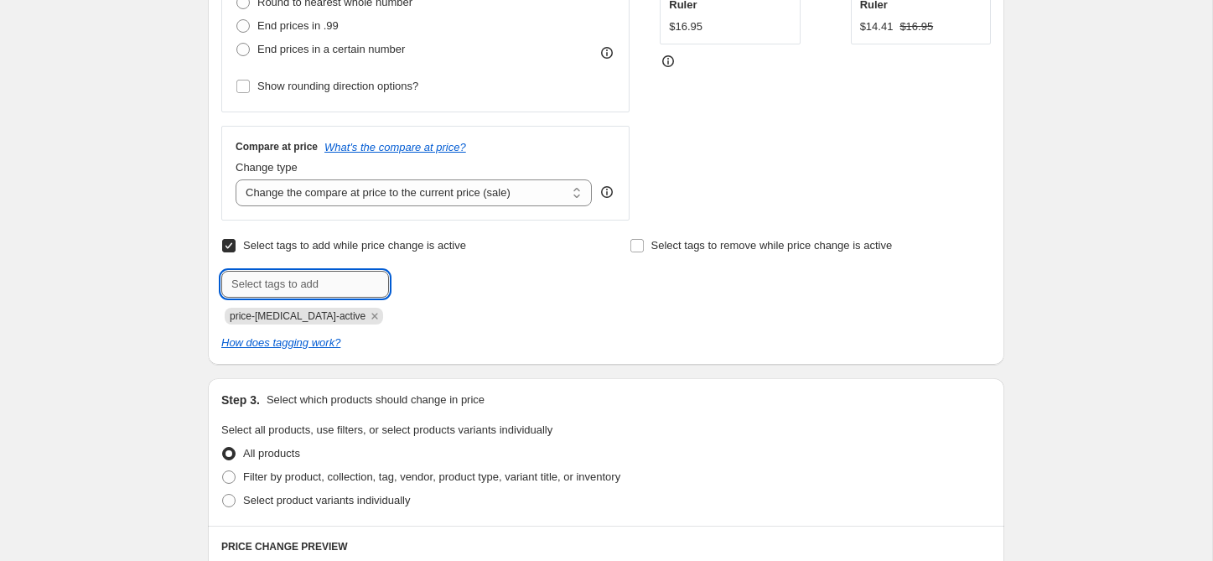
click at [320, 275] on input "text" at bounding box center [305, 284] width 168 height 27
type input "sale"
click at [444, 278] on span "sale" at bounding box center [435, 283] width 19 height 12
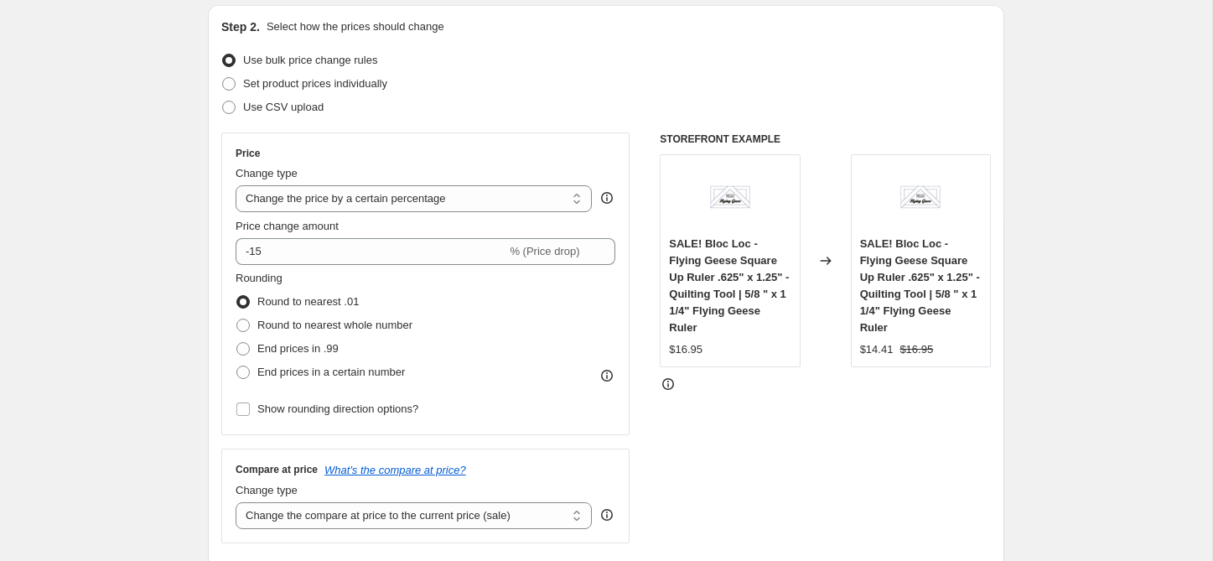
scroll to position [174, 0]
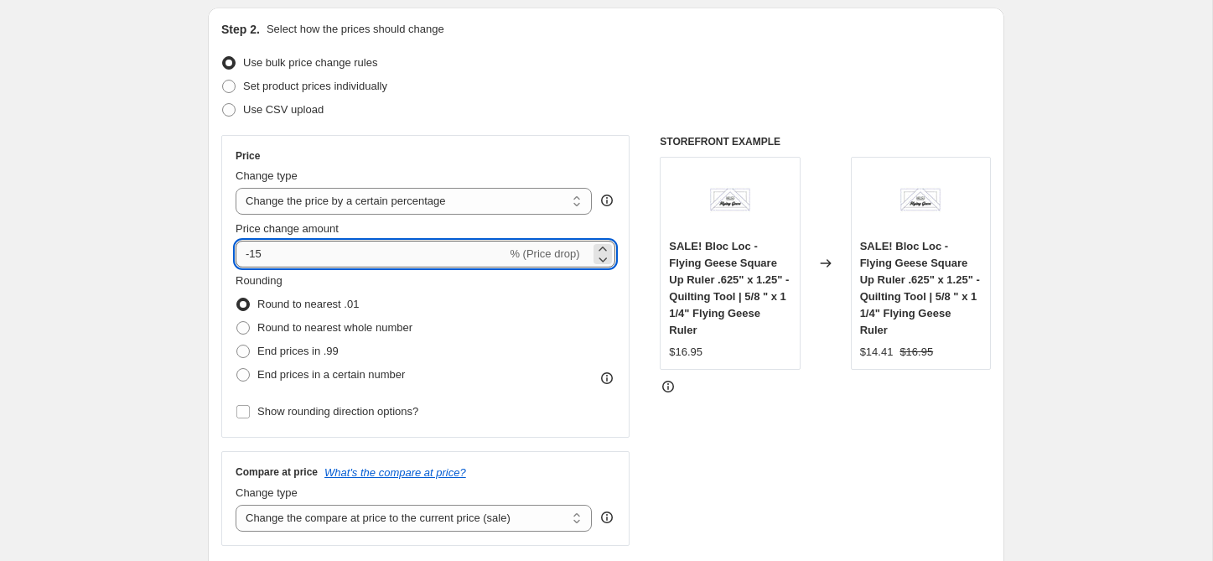
drag, startPoint x: 252, startPoint y: 257, endPoint x: 271, endPoint y: 257, distance: 18.5
click at [271, 257] on input "-15" at bounding box center [371, 254] width 271 height 27
type input "-20"
click at [735, 504] on div "STOREFRONT EXAMPLE SALE! Bloc Loc - Flying Geese Square Up Ruler .625" x 1.25" …" at bounding box center [825, 340] width 331 height 411
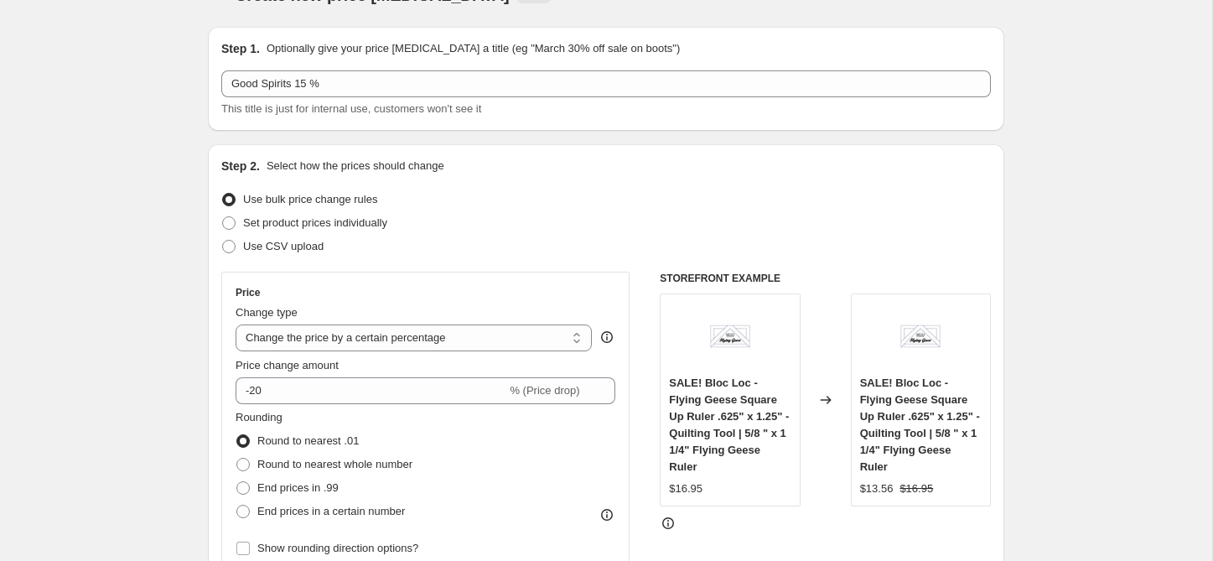
scroll to position [0, 0]
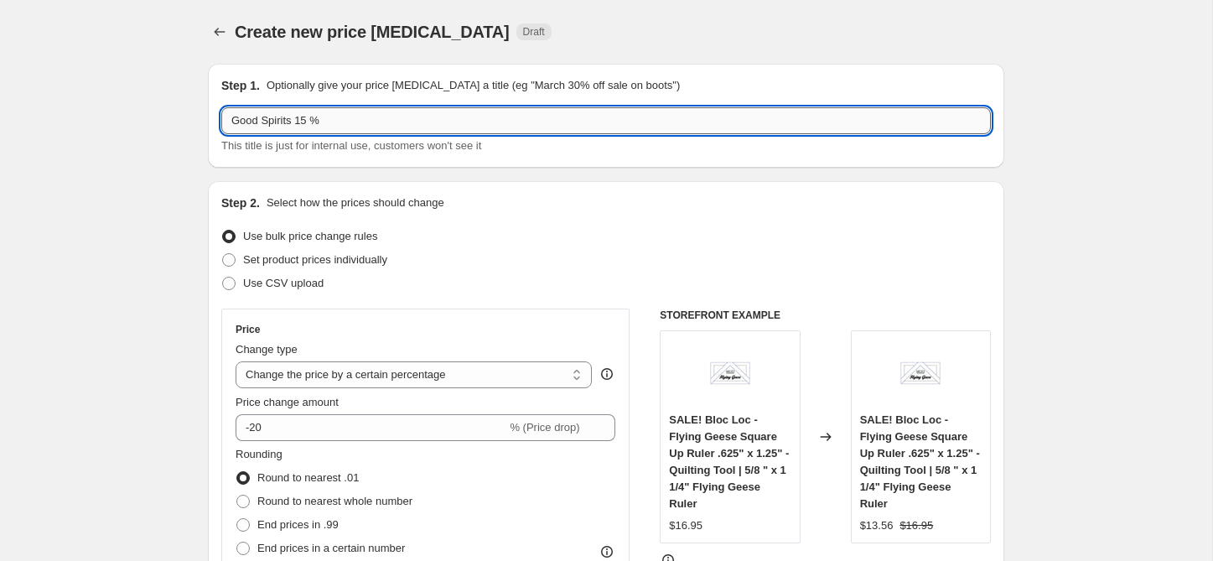
drag, startPoint x: 299, startPoint y: 121, endPoint x: 361, endPoint y: 126, distance: 63.1
click at [360, 126] on input "Good Spirits 15 %" at bounding box center [606, 120] width 770 height 27
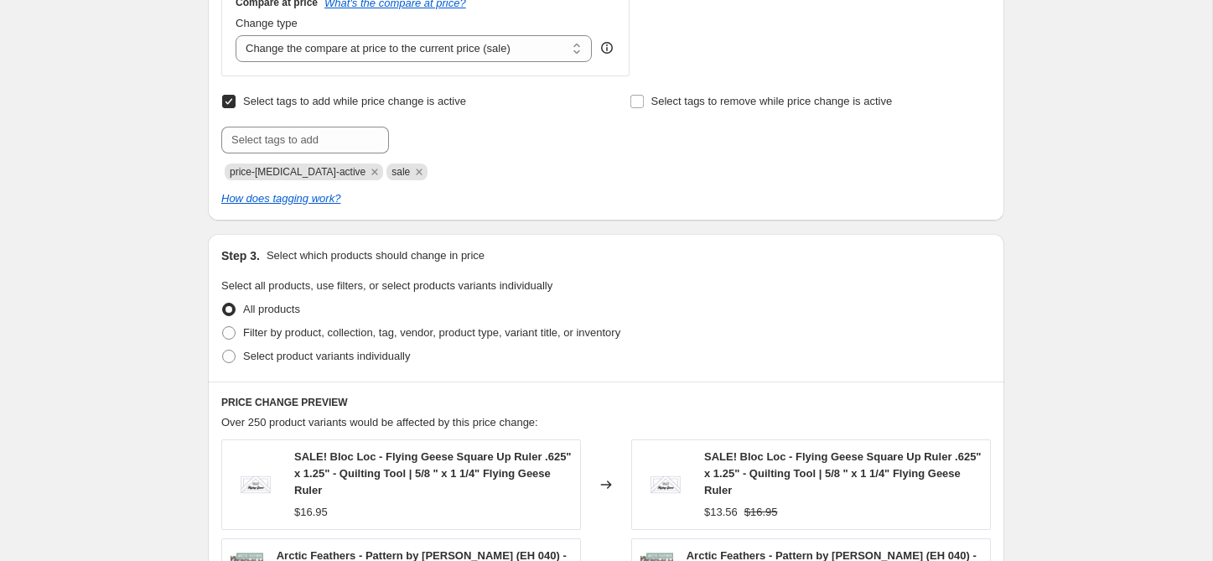
scroll to position [641, 0]
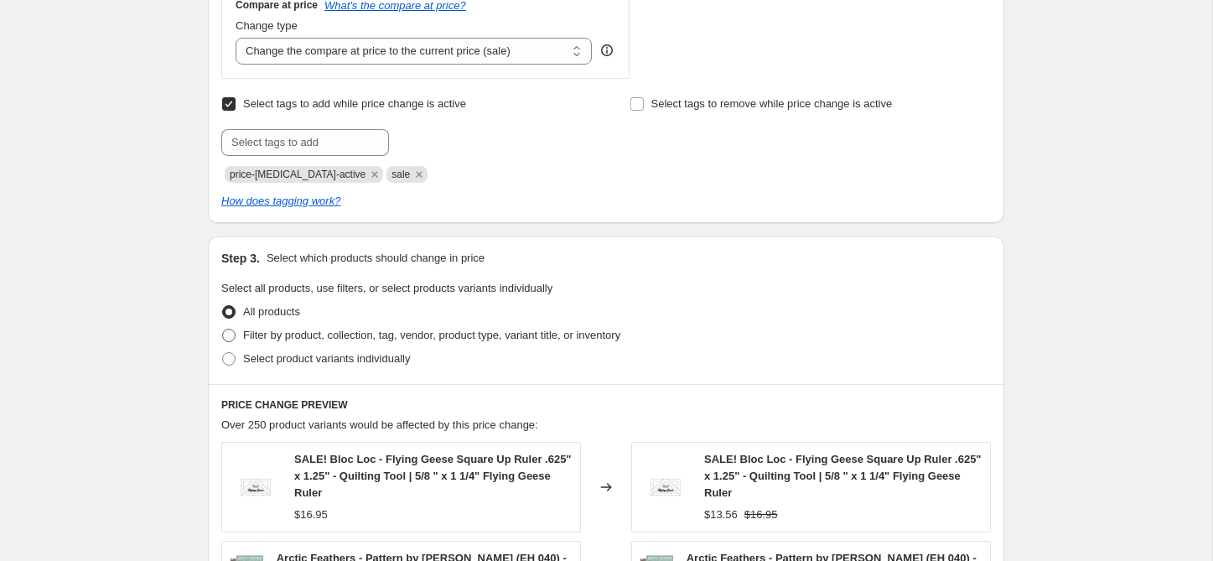
type input "Good Spirits 20%"
click at [308, 337] on span "Filter by product, collection, tag, vendor, product type, variant title, or inv…" at bounding box center [431, 335] width 377 height 13
click at [223, 330] on input "Filter by product, collection, tag, vendor, product type, variant title, or inv…" at bounding box center [222, 329] width 1 height 1
radio input "true"
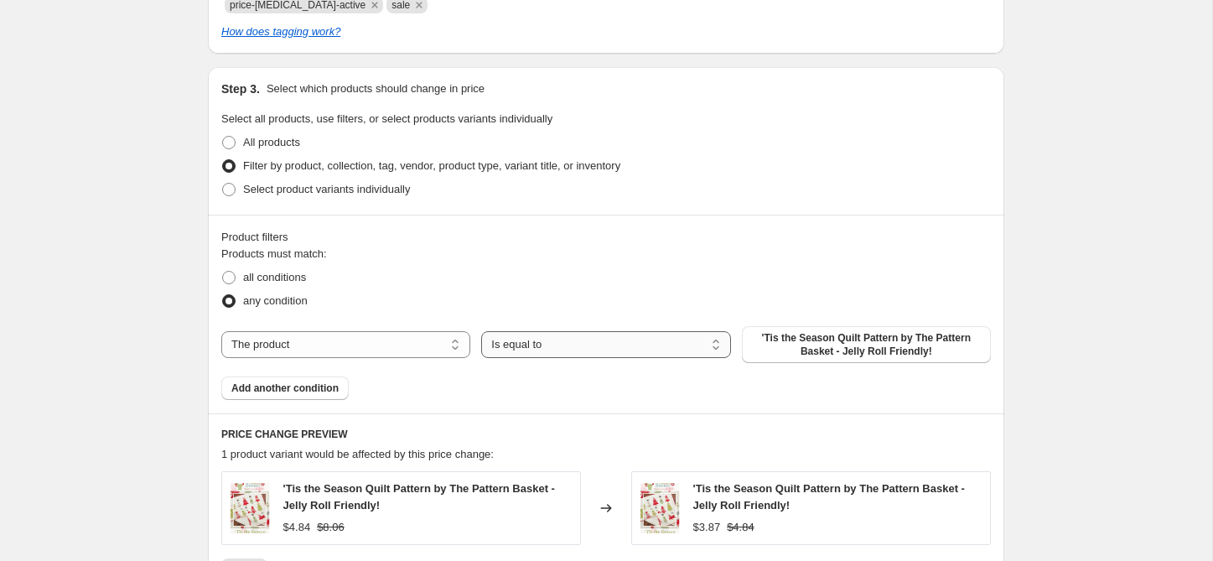
scroll to position [813, 0]
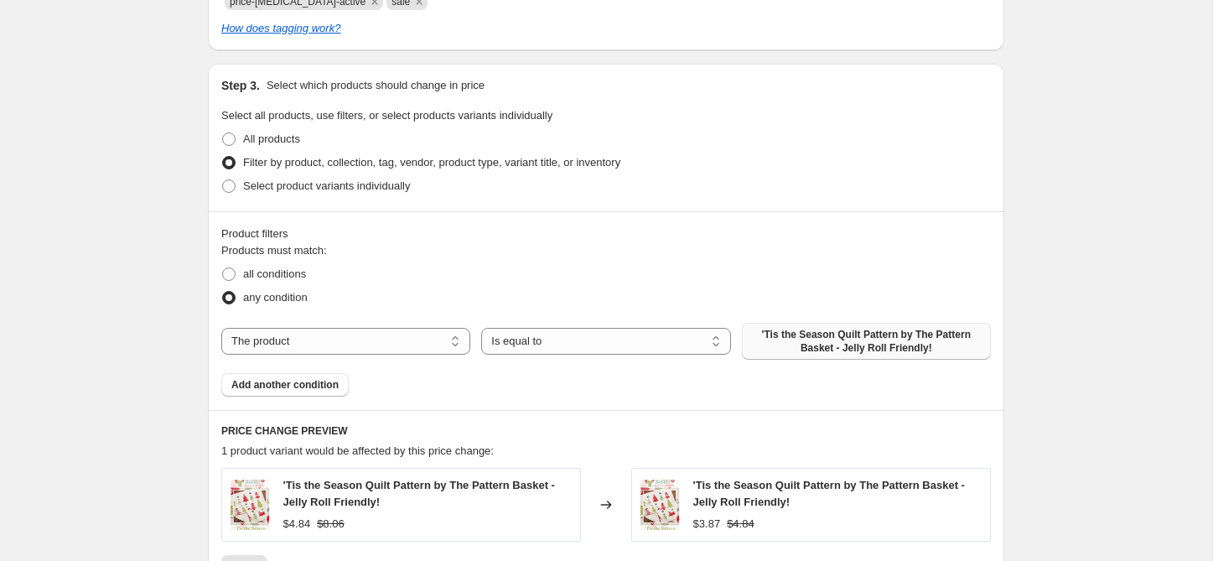
click at [833, 339] on span "'Tis the Season Quilt Pattern by The Pattern Basket - Jelly Roll Friendly!" at bounding box center [866, 341] width 229 height 27
click at [283, 346] on select "The product The product's collection The product's tag The product's vendor The…" at bounding box center [345, 341] width 249 height 27
select select "collection"
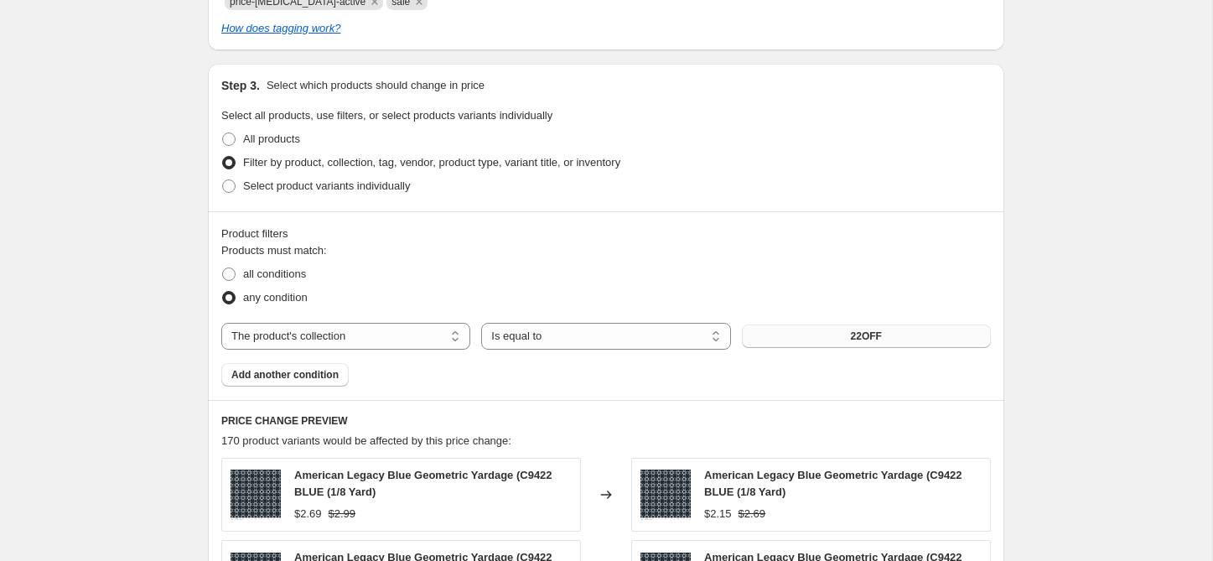
click at [819, 339] on button "22OFF" at bounding box center [866, 336] width 249 height 23
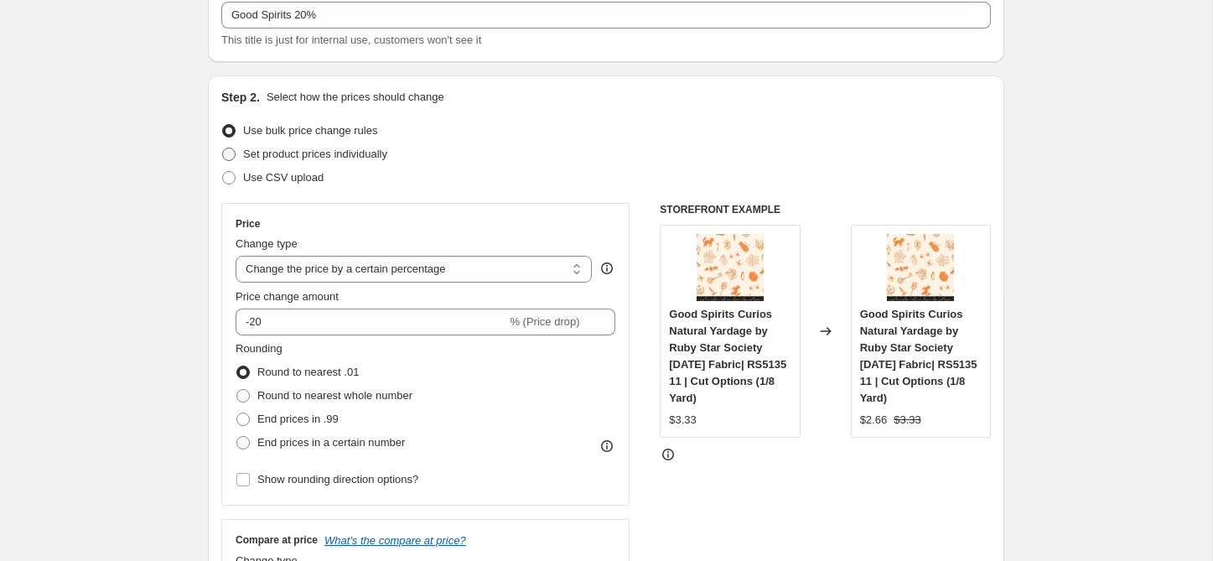
scroll to position [0, 0]
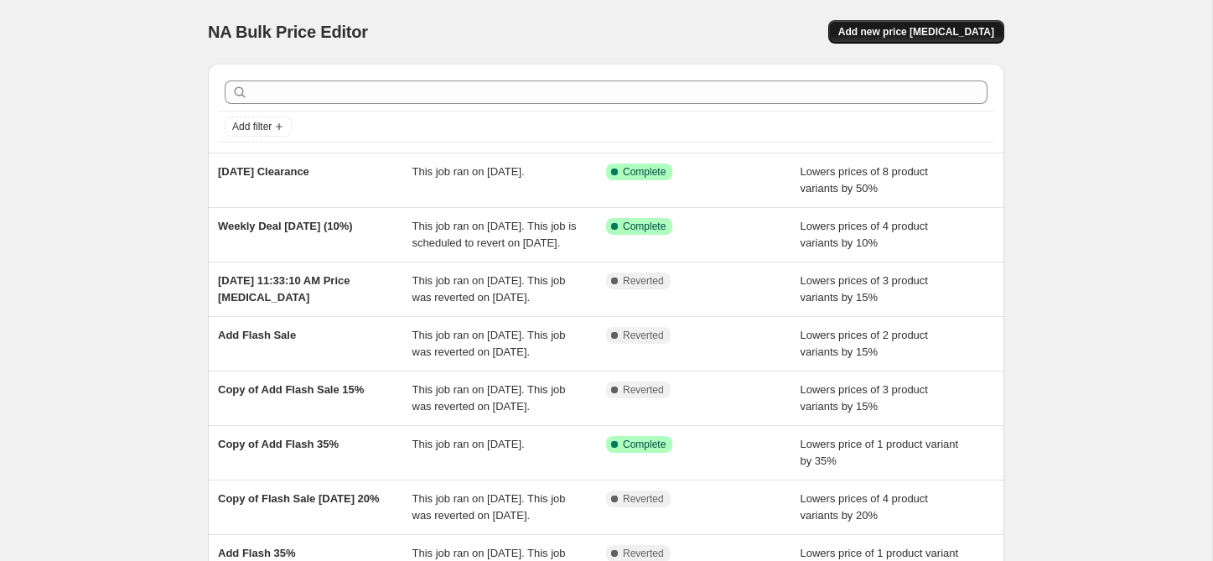
click at [890, 37] on span "Add new price [MEDICAL_DATA]" at bounding box center [917, 31] width 156 height 13
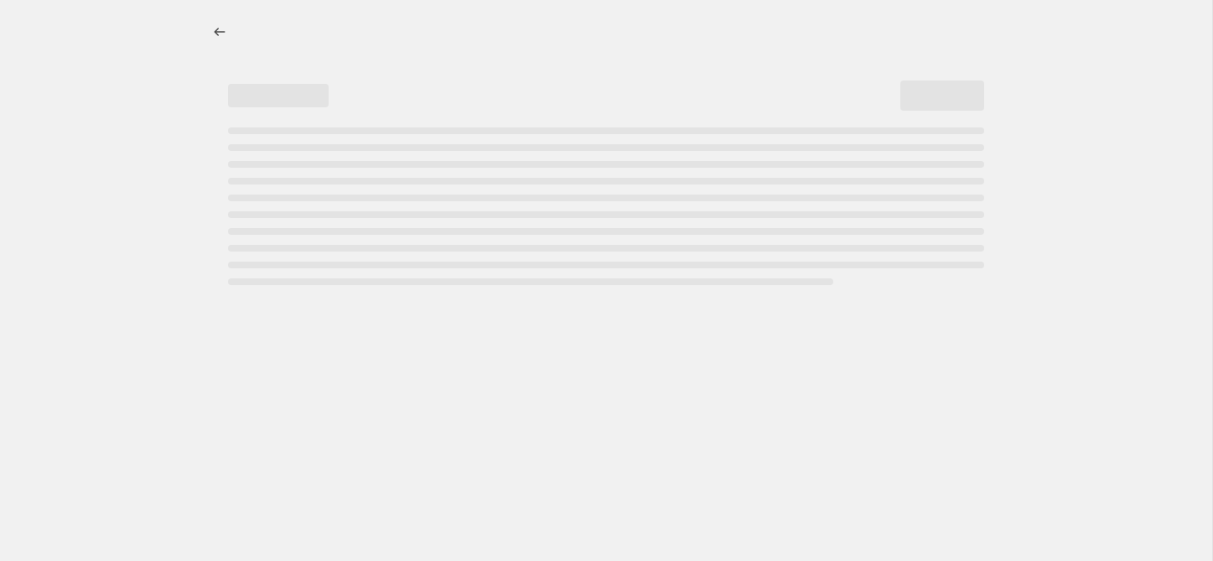
select select "percentage"
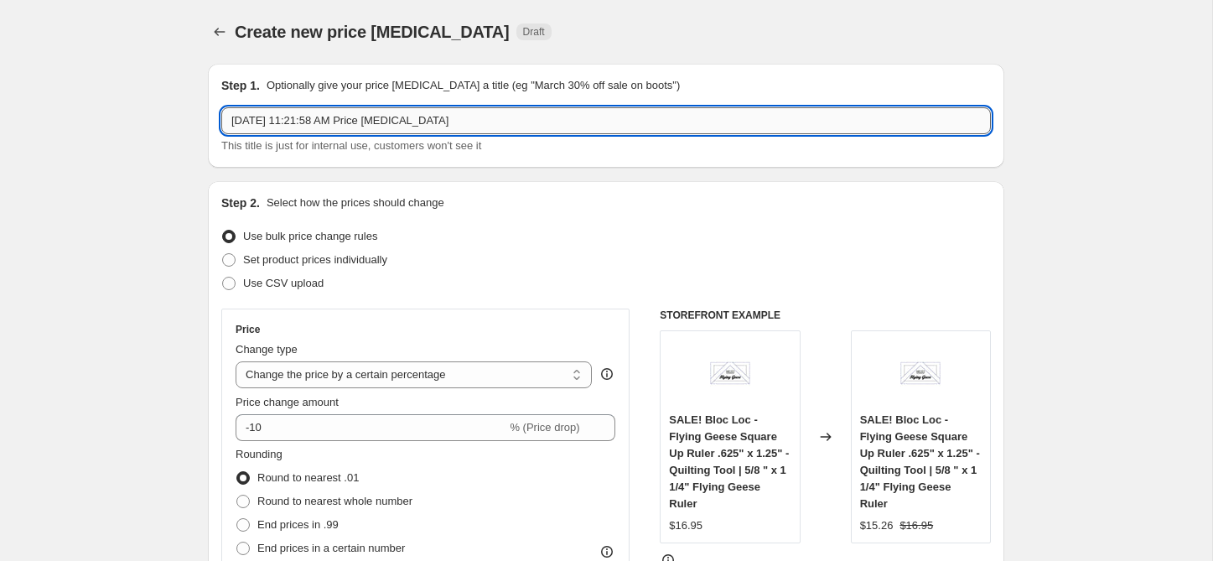
click at [361, 121] on input "Oct 3, 2025, 11:21:58 AM Price change job" at bounding box center [606, 120] width 770 height 27
type input "Halloween 20%"
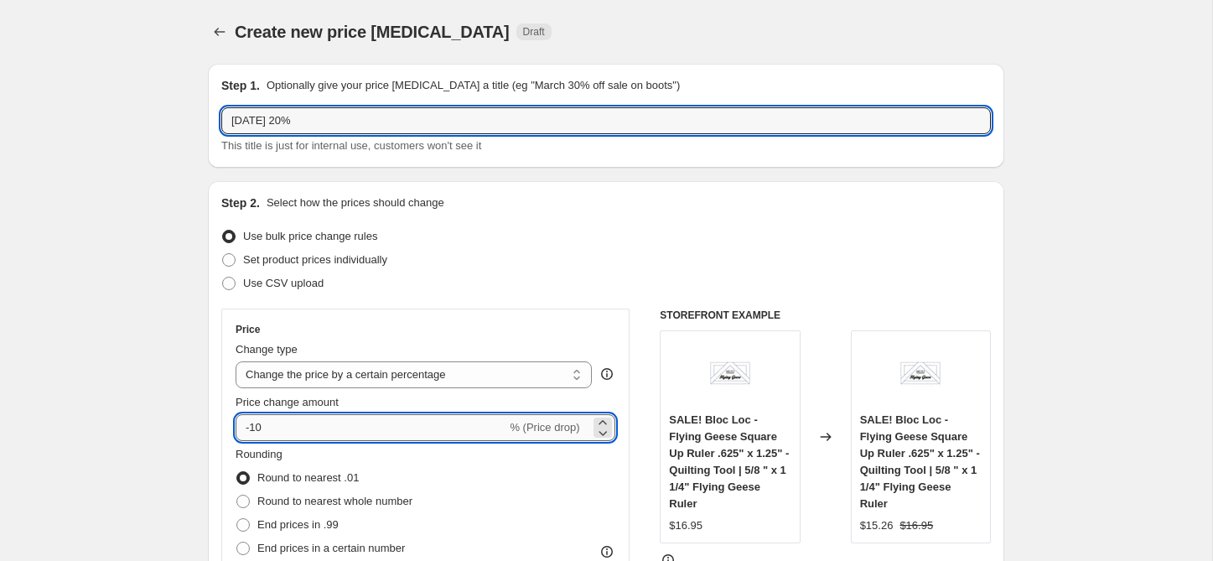
click at [296, 427] on input "-10" at bounding box center [371, 427] width 271 height 27
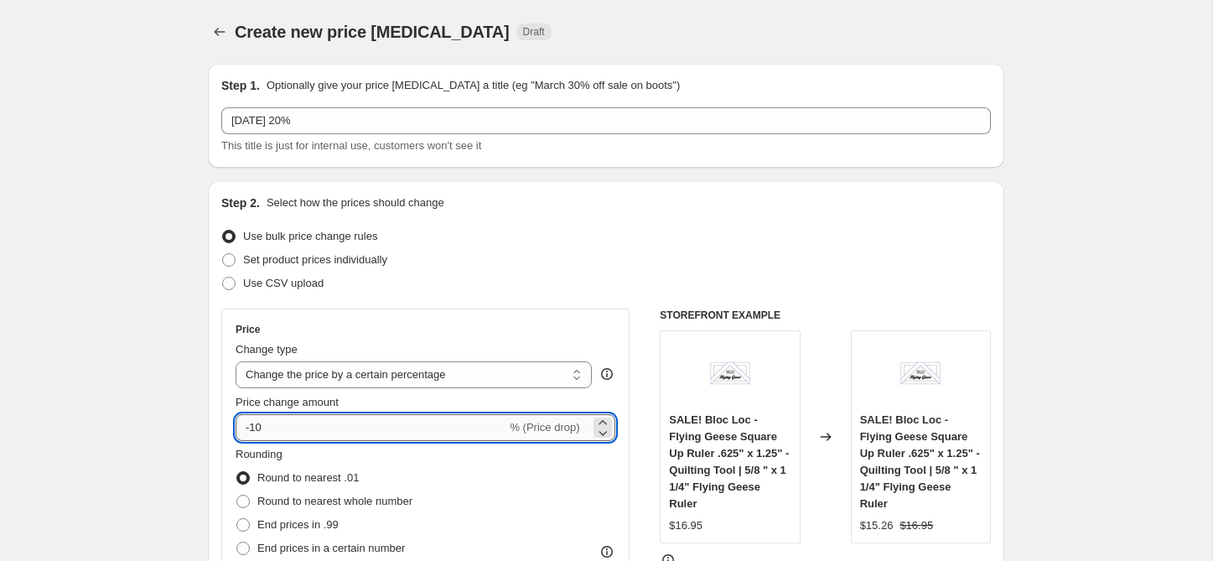
type input "-1"
type input "-20"
click at [561, 258] on div "Set product prices individually" at bounding box center [606, 259] width 770 height 23
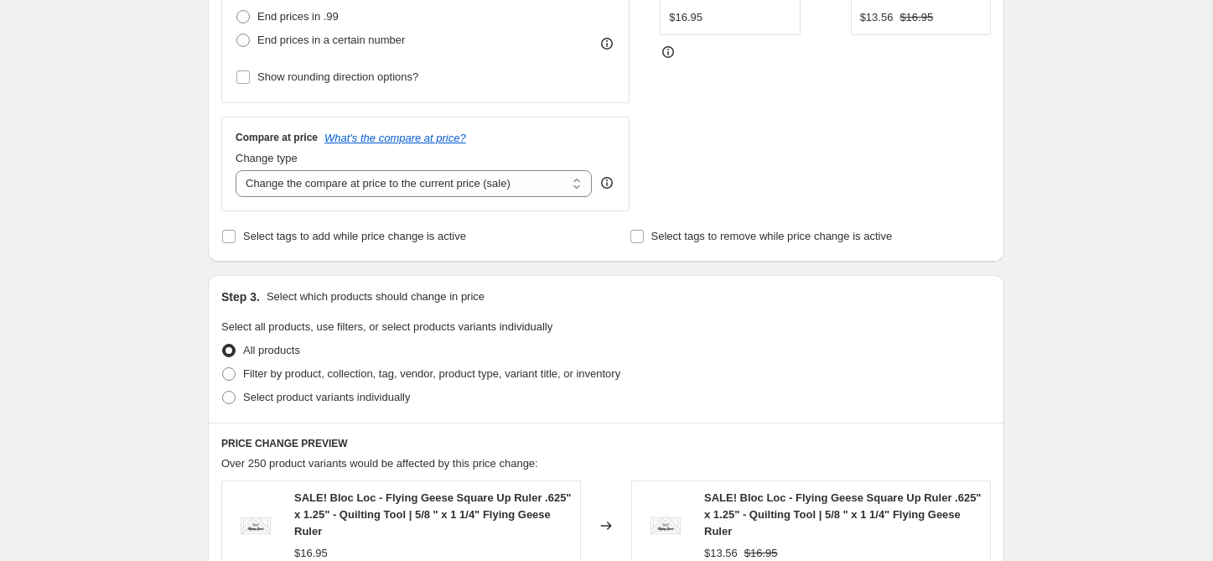
scroll to position [518, 0]
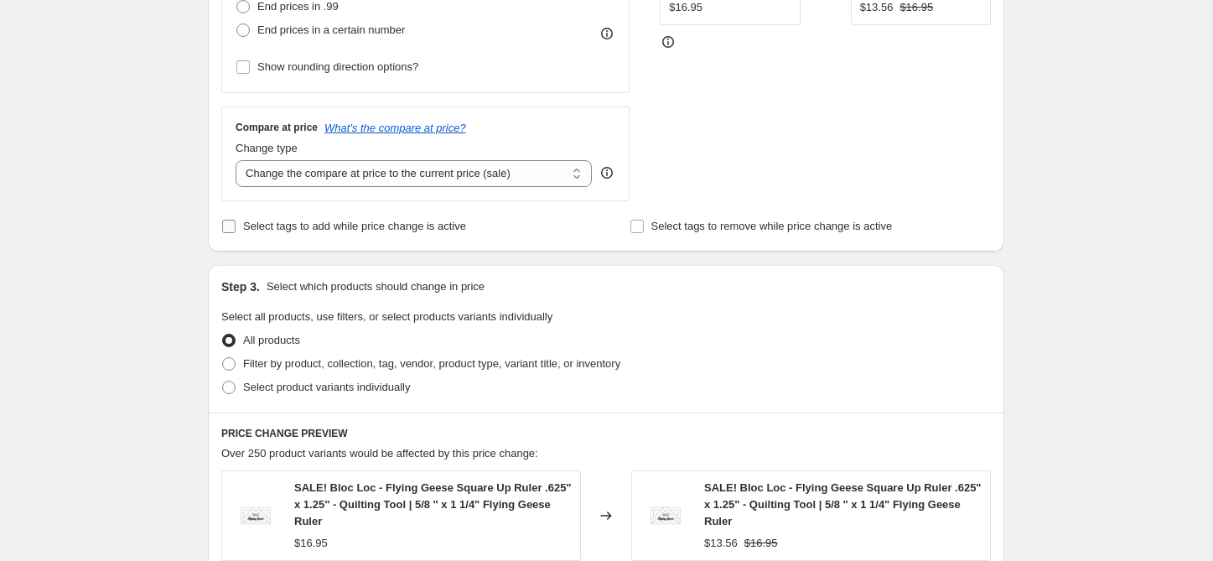
click at [335, 231] on span "Select tags to add while price change is active" at bounding box center [354, 226] width 223 height 13
click at [236, 231] on input "Select tags to add while price change is active" at bounding box center [228, 226] width 13 height 13
checkbox input "true"
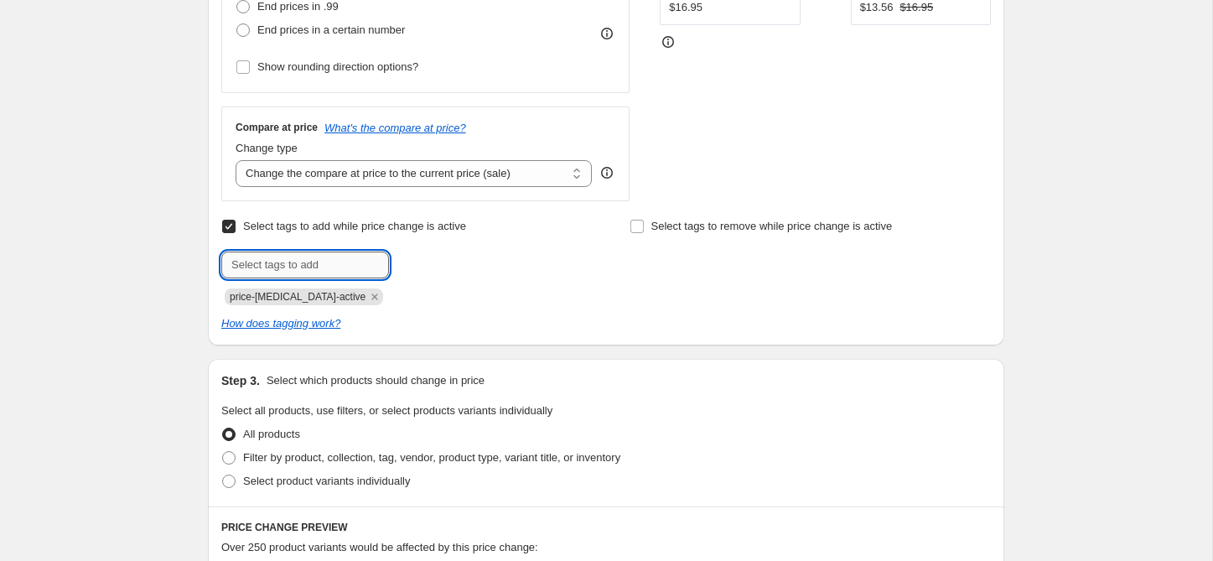
click at [326, 256] on input "text" at bounding box center [305, 265] width 168 height 27
type input "sale"
click at [569, 303] on div "price-change-job-active sale" at bounding box center [401, 295] width 361 height 20
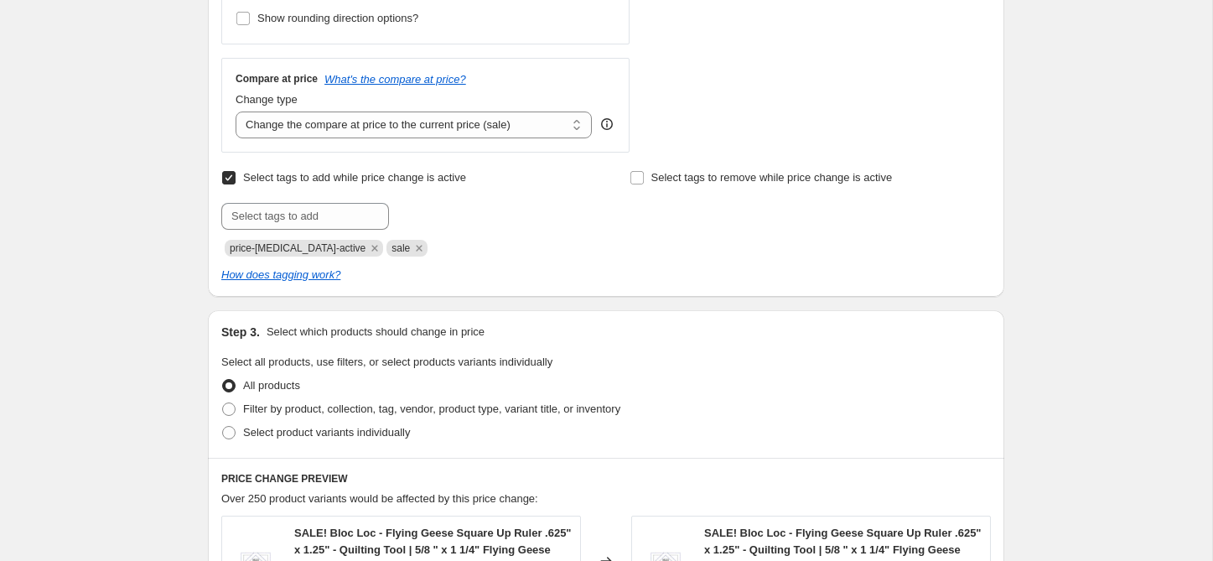
scroll to position [585, 0]
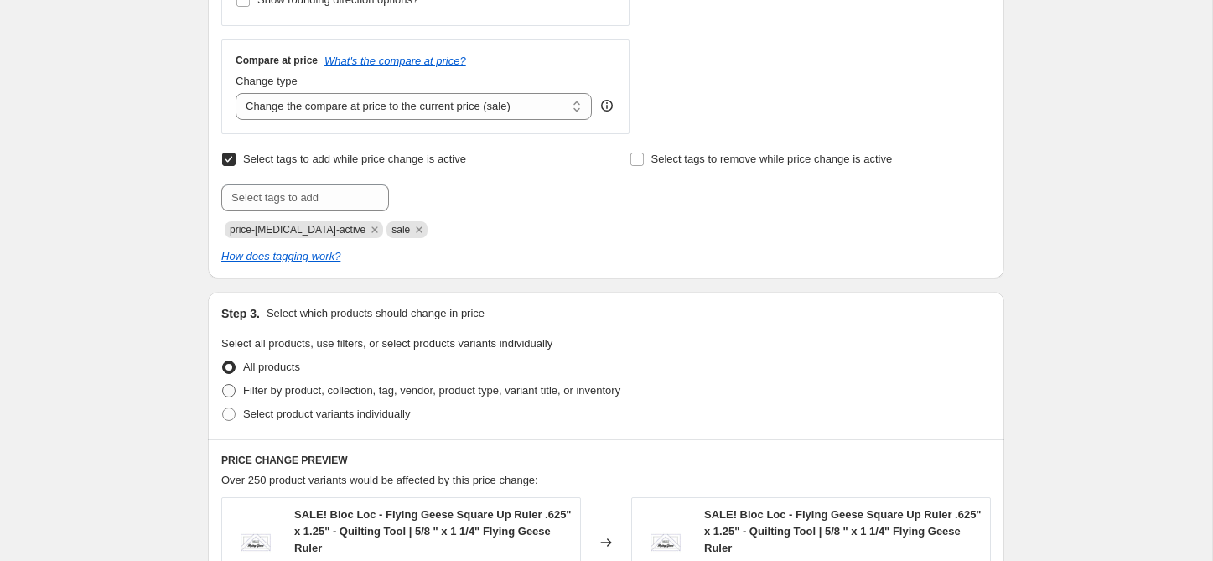
click at [277, 392] on span "Filter by product, collection, tag, vendor, product type, variant title, or inv…" at bounding box center [431, 390] width 377 height 13
click at [223, 385] on input "Filter by product, collection, tag, vendor, product type, variant title, or inv…" at bounding box center [222, 384] width 1 height 1
radio input "true"
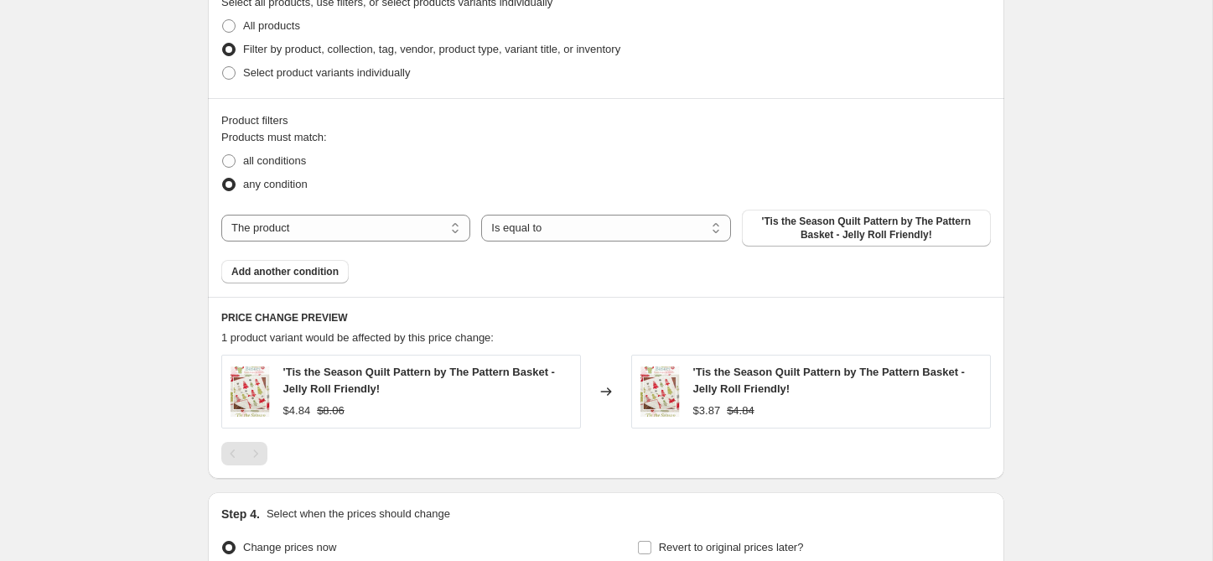
scroll to position [929, 0]
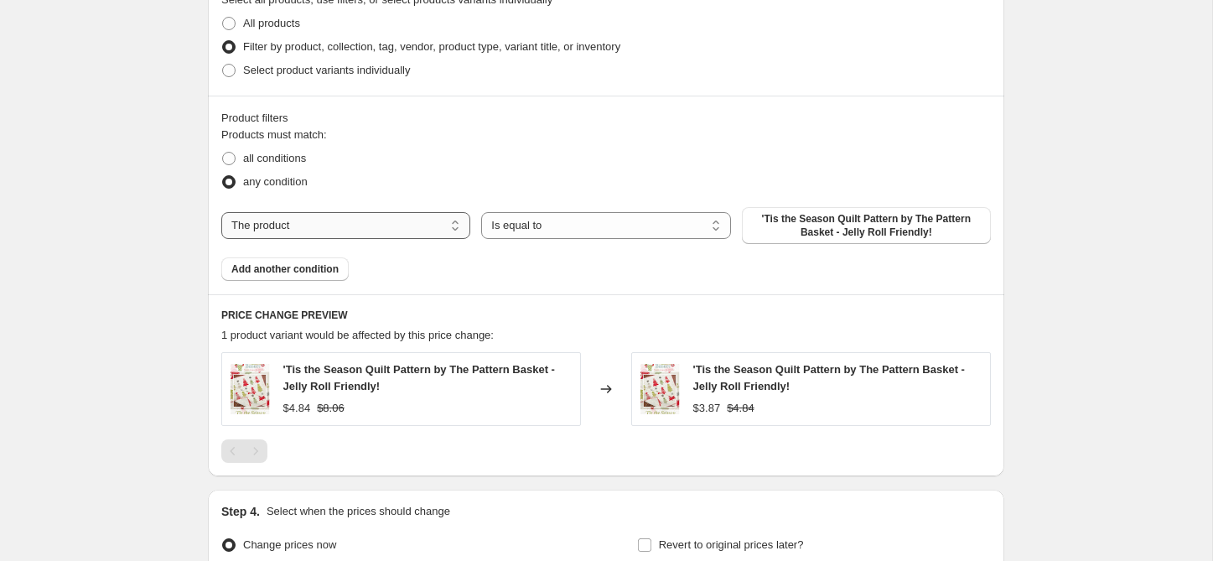
click at [346, 229] on select "The product The product's collection The product's tag The product's vendor The…" at bounding box center [345, 225] width 249 height 27
select select "collection"
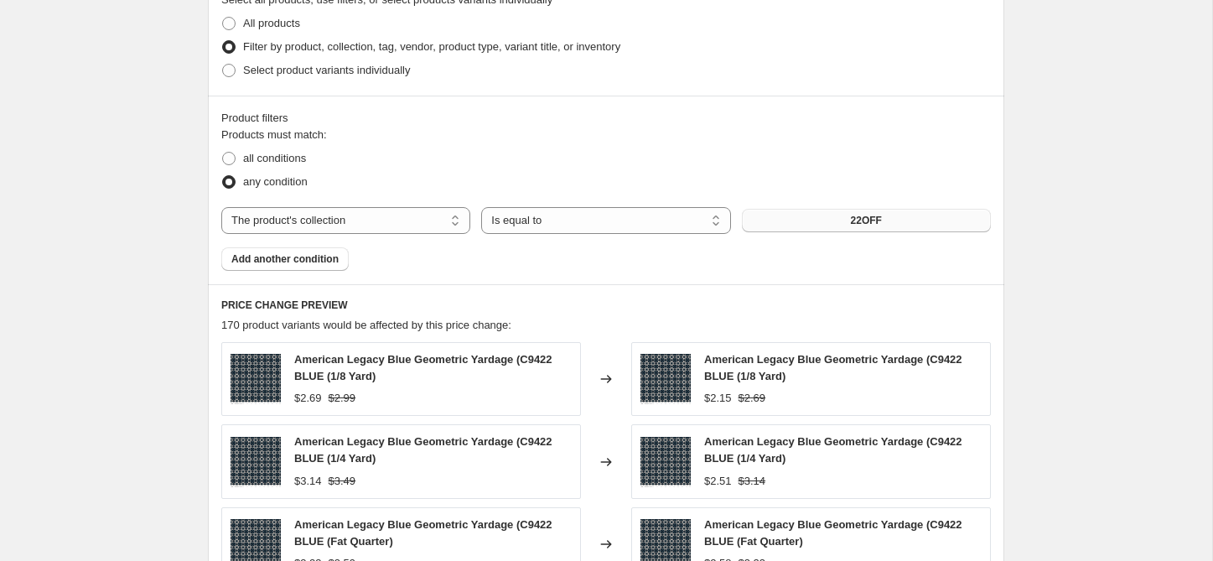
click at [819, 225] on button "22OFF" at bounding box center [866, 220] width 249 height 23
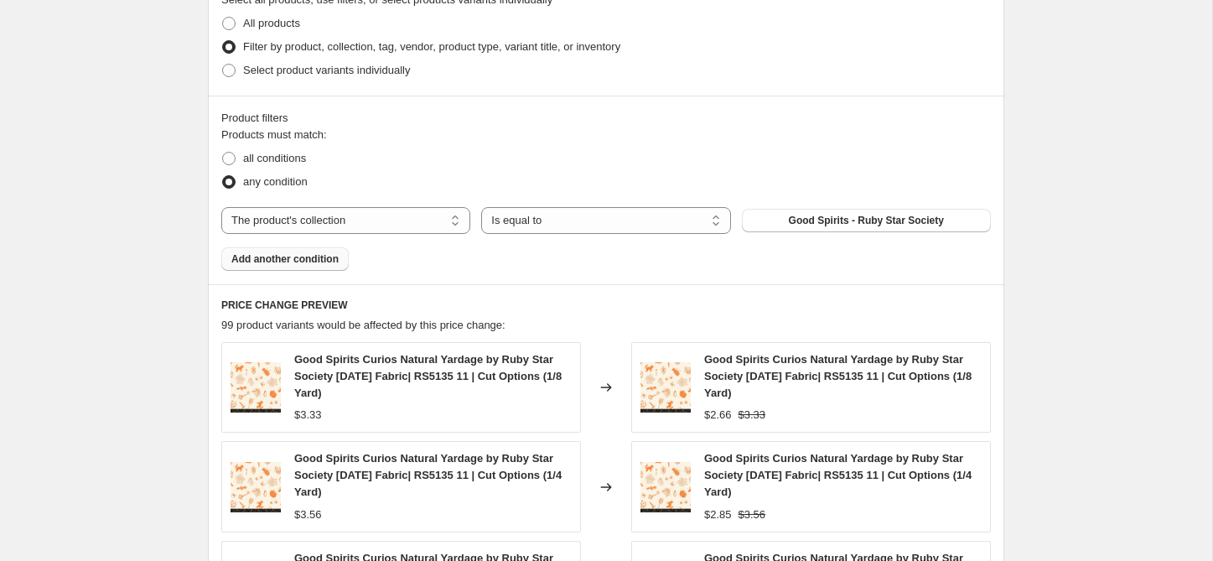
click at [313, 261] on span "Add another condition" at bounding box center [284, 258] width 107 height 13
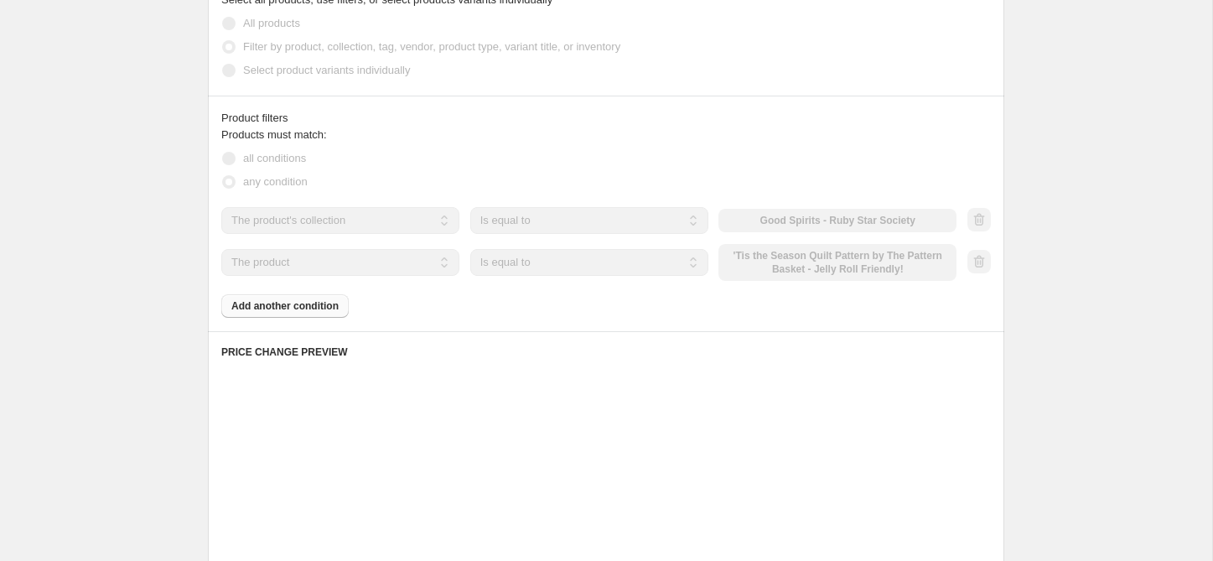
click at [313, 261] on select "The product The product's collection The product's tag The product's vendor The…" at bounding box center [340, 262] width 238 height 27
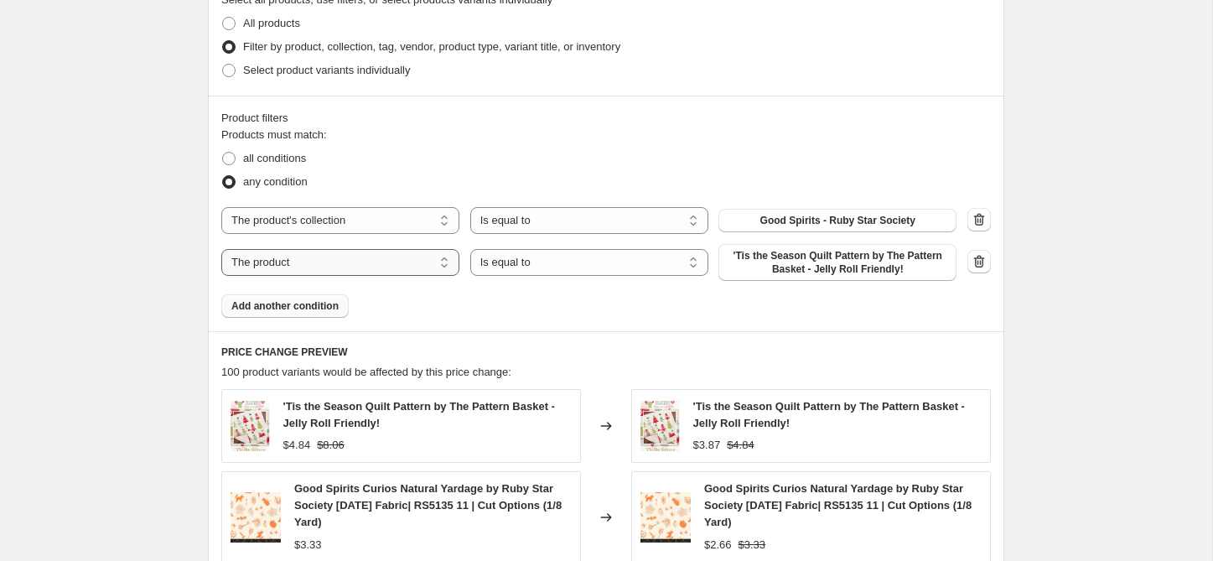
select select "collection"
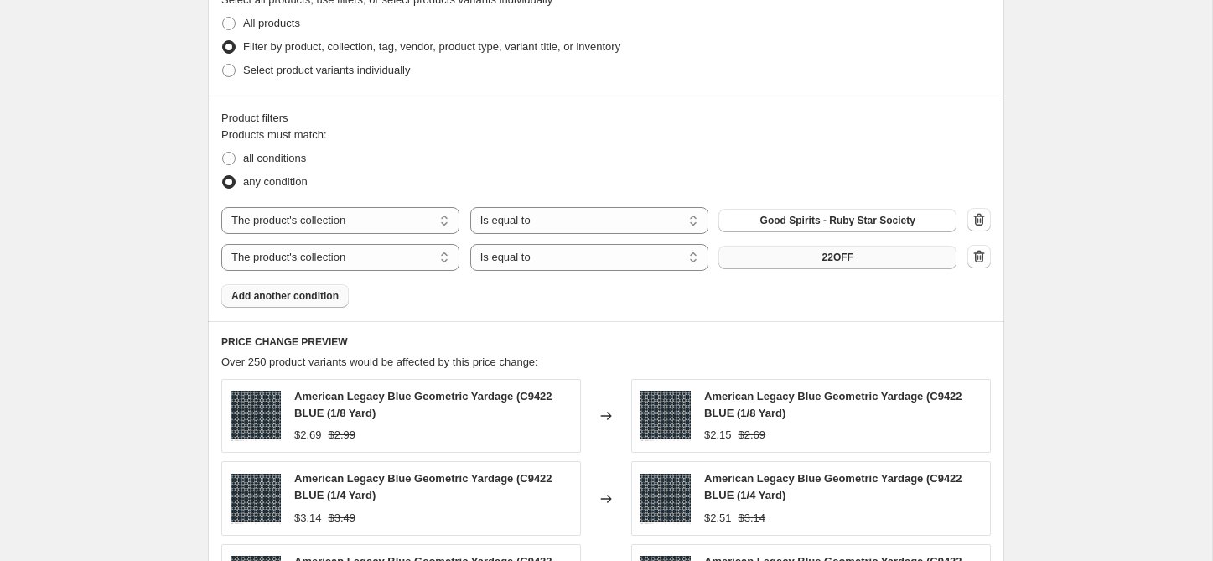
click at [780, 263] on button "22OFF" at bounding box center [838, 257] width 238 height 23
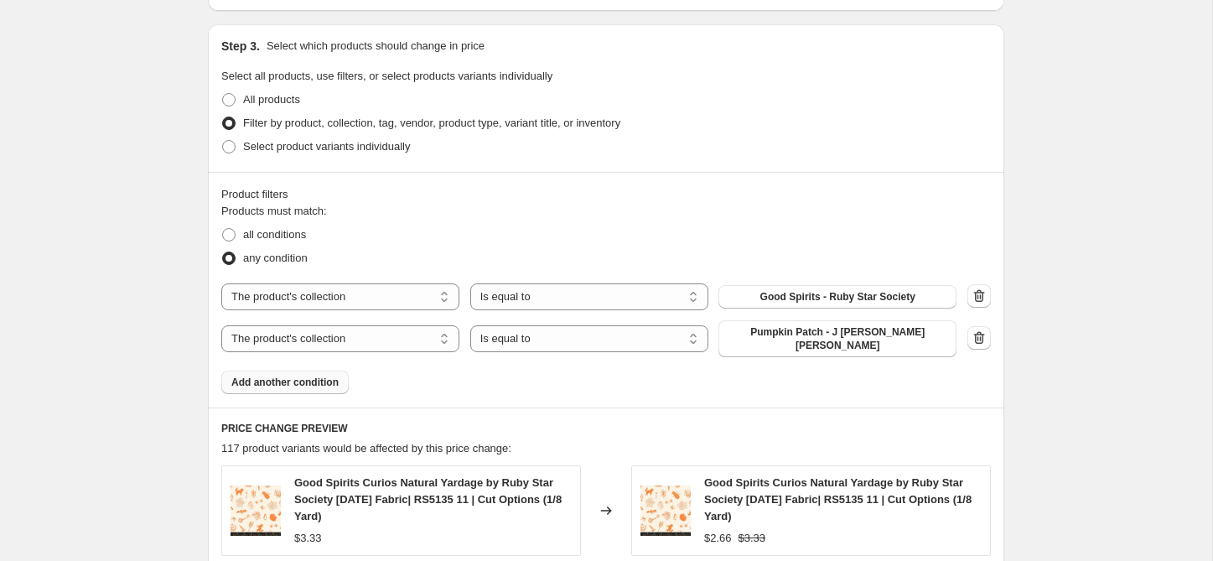
scroll to position [1546, 0]
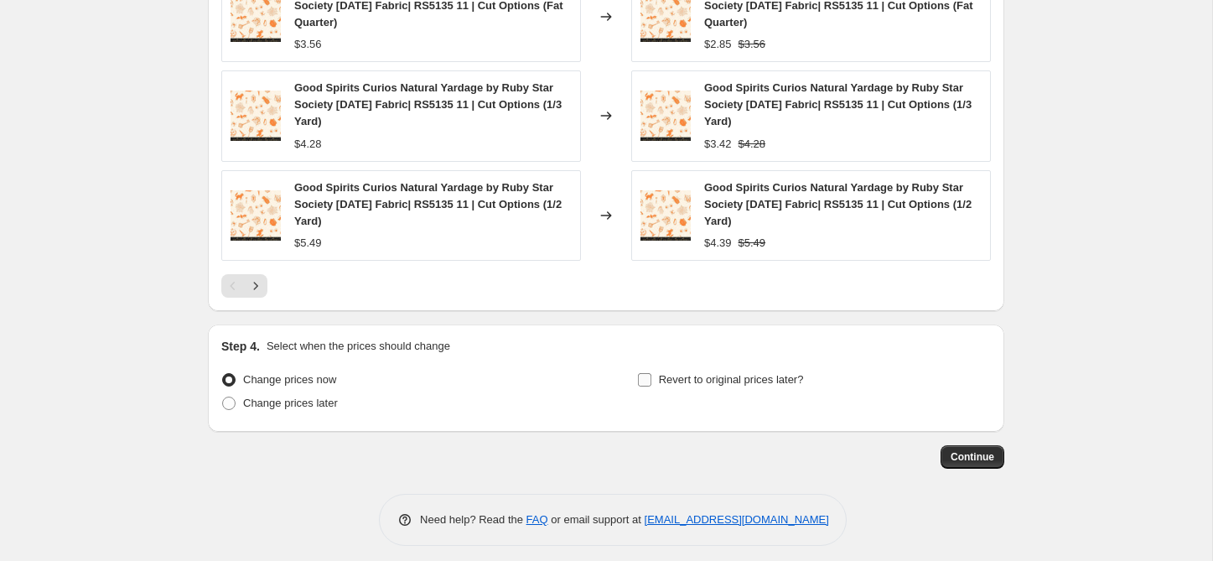
click at [644, 373] on input "Revert to original prices later?" at bounding box center [644, 379] width 13 height 13
checkbox input "true"
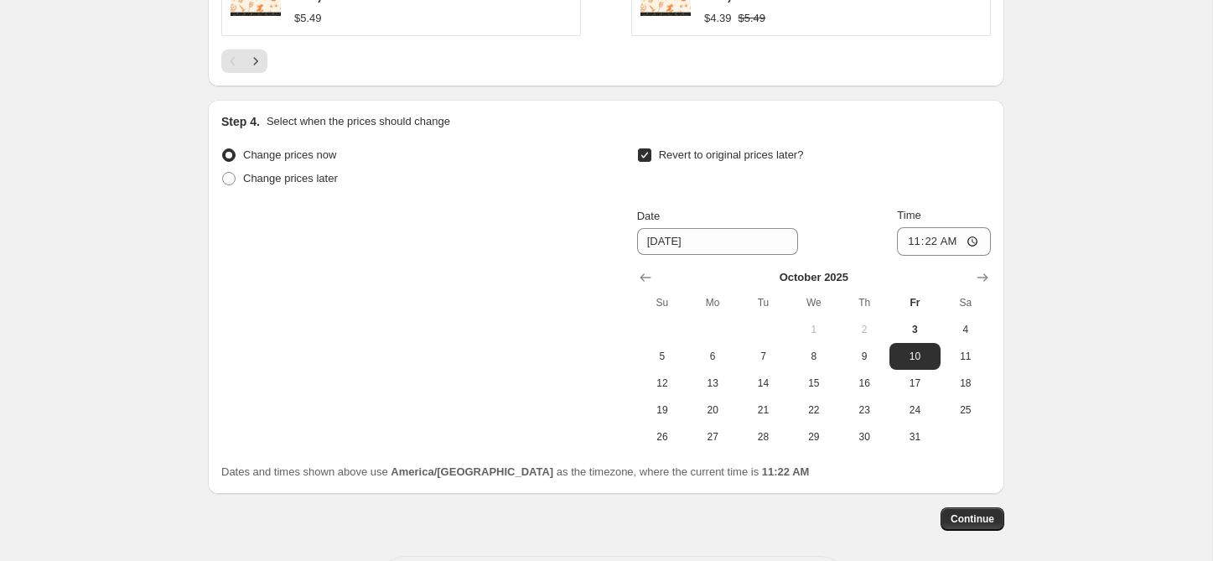
scroll to position [1774, 0]
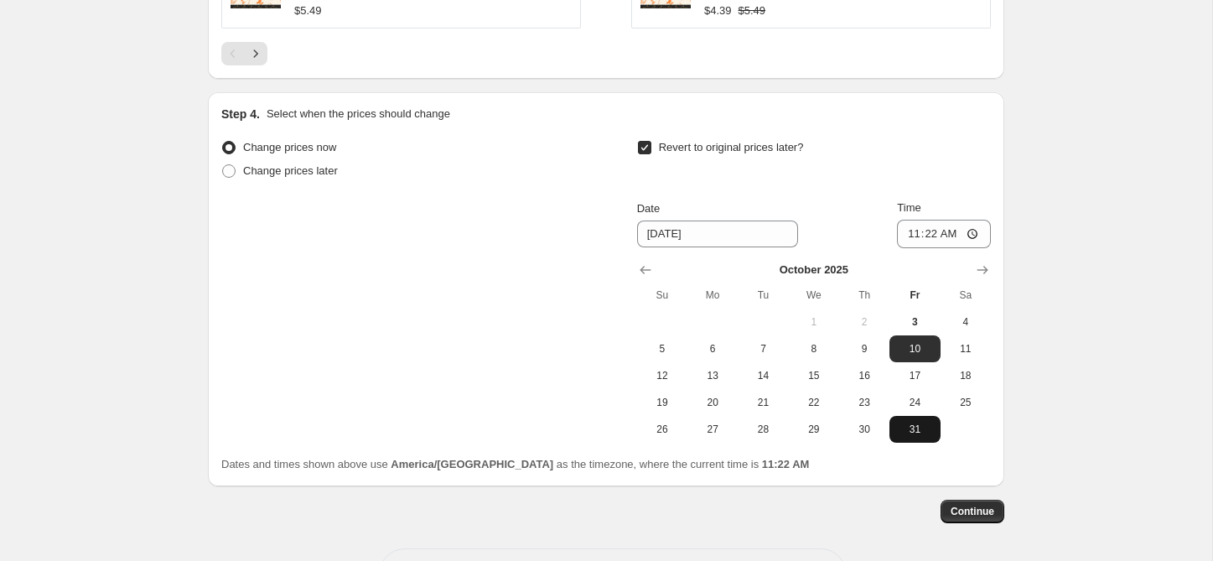
click at [916, 428] on button "31" at bounding box center [915, 429] width 50 height 27
type input "10/31/2025"
click at [997, 504] on button "Continue" at bounding box center [973, 512] width 64 height 23
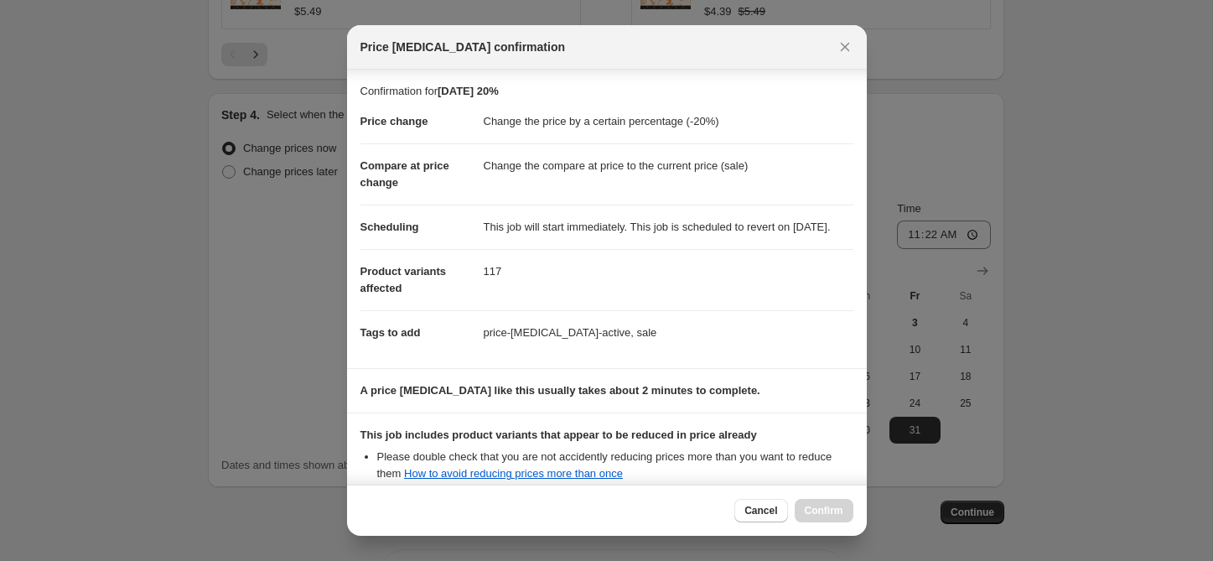
scroll to position [206, 0]
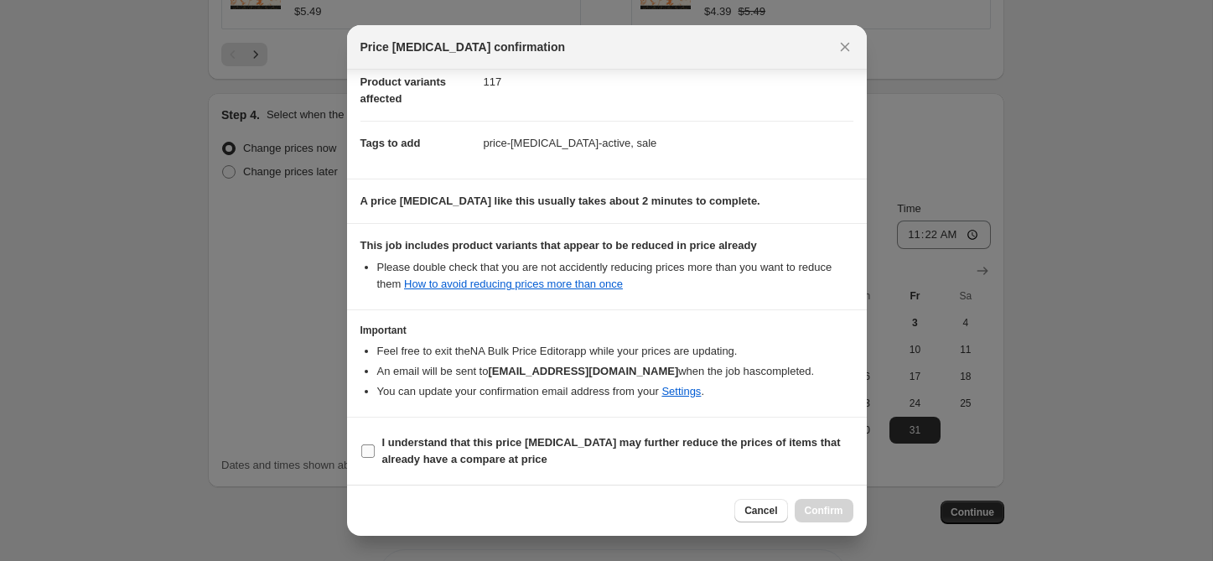
click at [558, 449] on b "I understand that this price change job may further reduce the prices of items …" at bounding box center [611, 450] width 459 height 29
click at [375, 449] on input "I understand that this price change job may further reduce the prices of items …" at bounding box center [367, 450] width 13 height 13
checkbox input "true"
drag, startPoint x: 833, startPoint y: 510, endPoint x: 811, endPoint y: 497, distance: 25.2
click at [833, 510] on span "Confirm" at bounding box center [824, 510] width 39 height 13
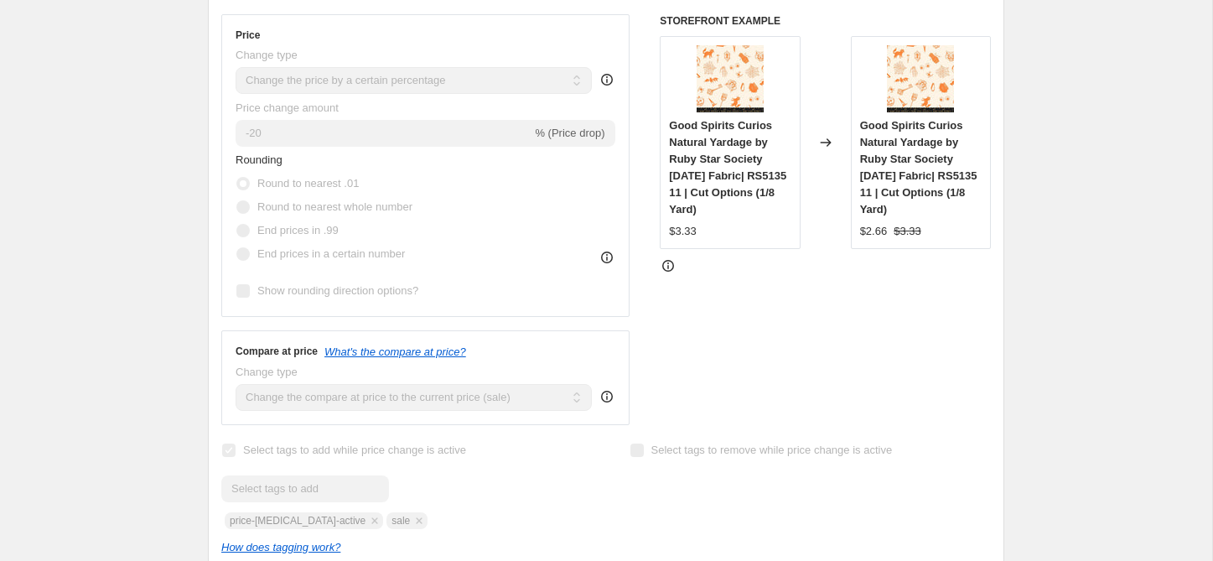
scroll to position [415, 0]
select select "percentage"
select select "collection"
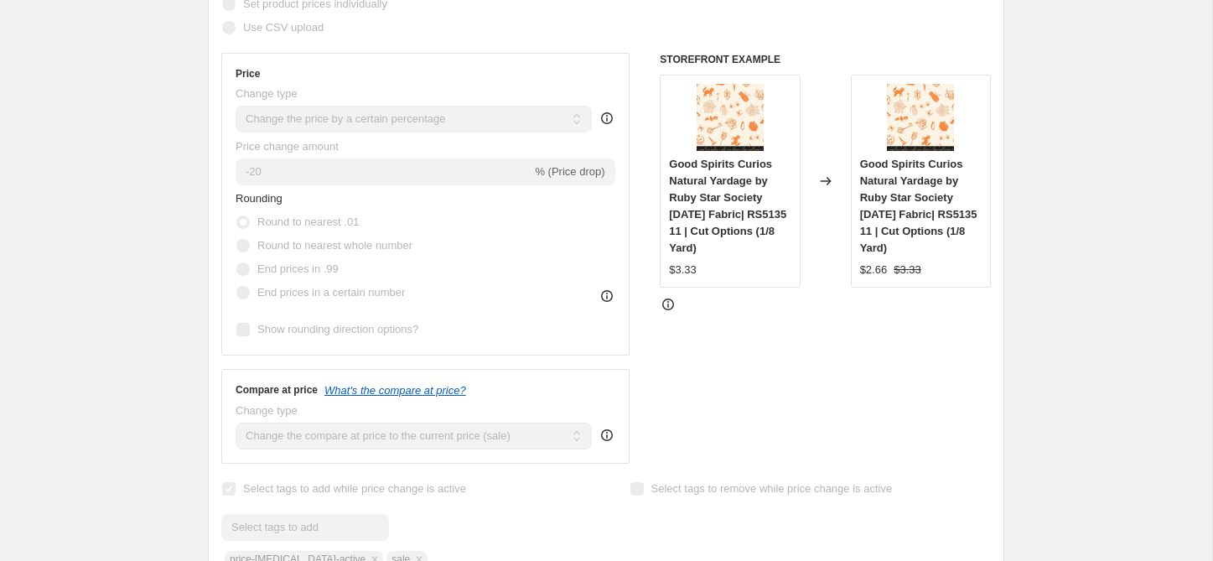
scroll to position [0, 0]
